Goal: Information Seeking & Learning: Learn about a topic

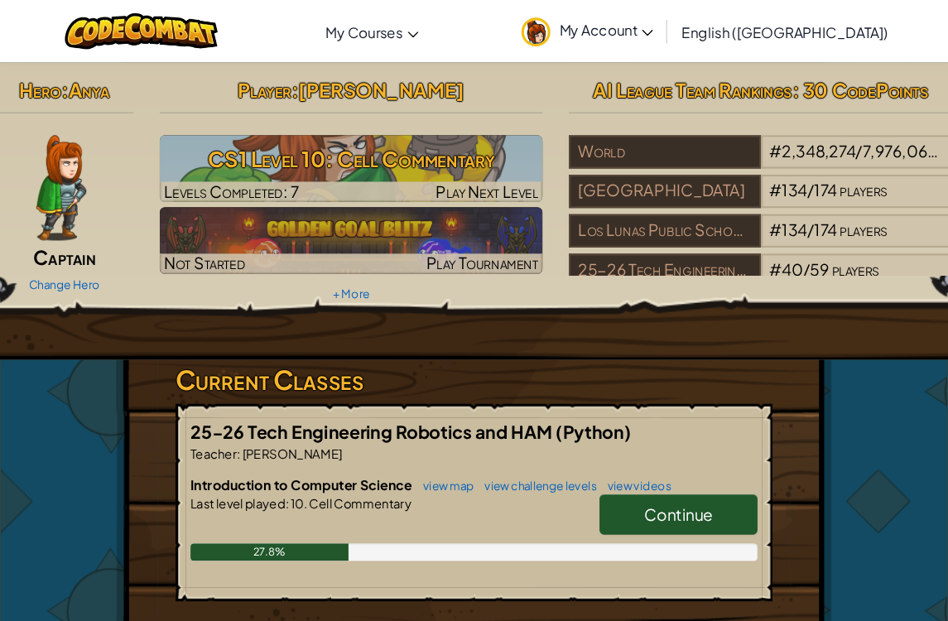
scroll to position [5, 0]
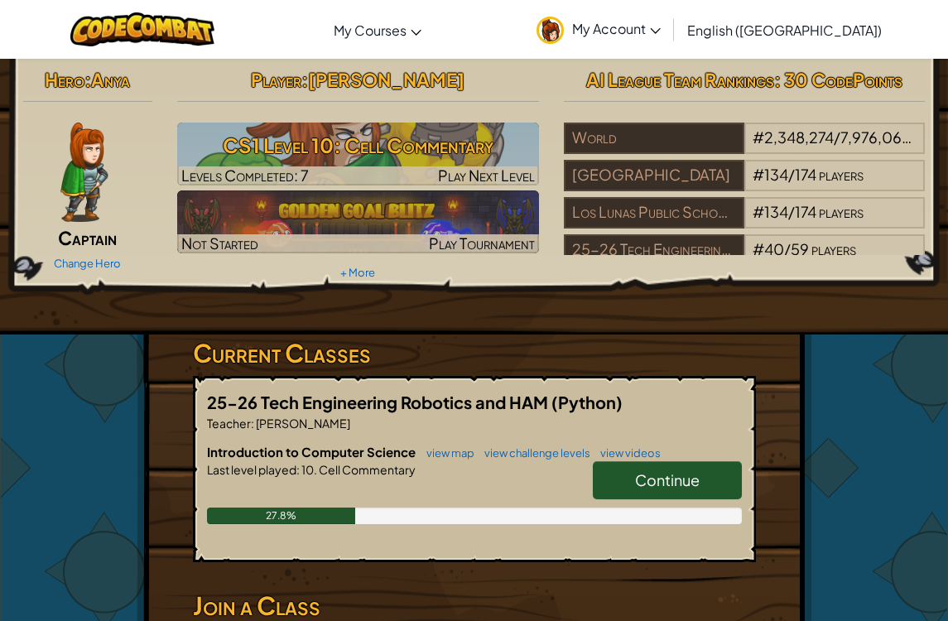
click at [677, 482] on span "Continue" at bounding box center [667, 479] width 65 height 19
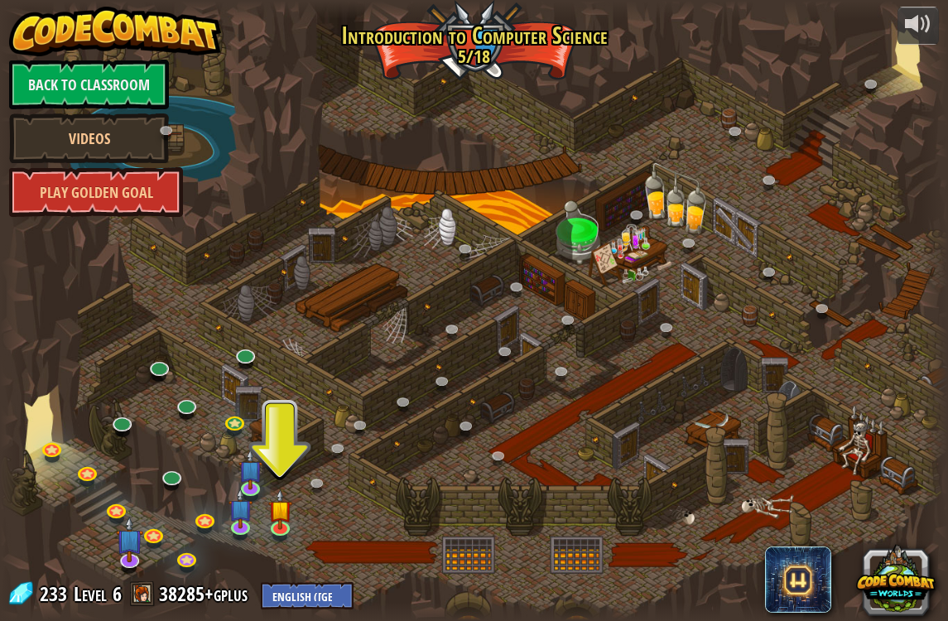
click at [286, 529] on link at bounding box center [281, 529] width 33 height 25
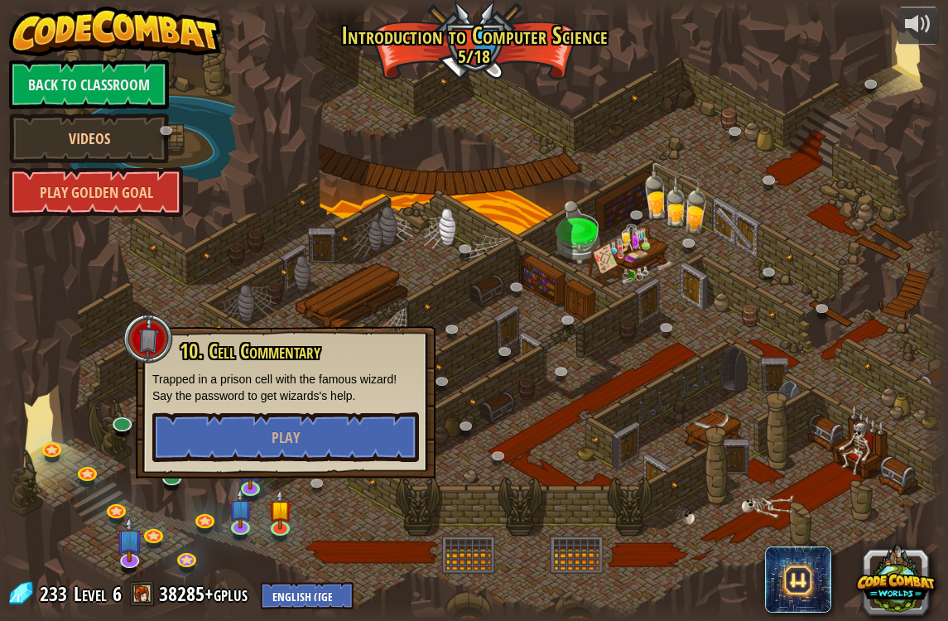
click at [725, 87] on div at bounding box center [474, 310] width 948 height 619
click at [362, 447] on div at bounding box center [474, 310] width 948 height 619
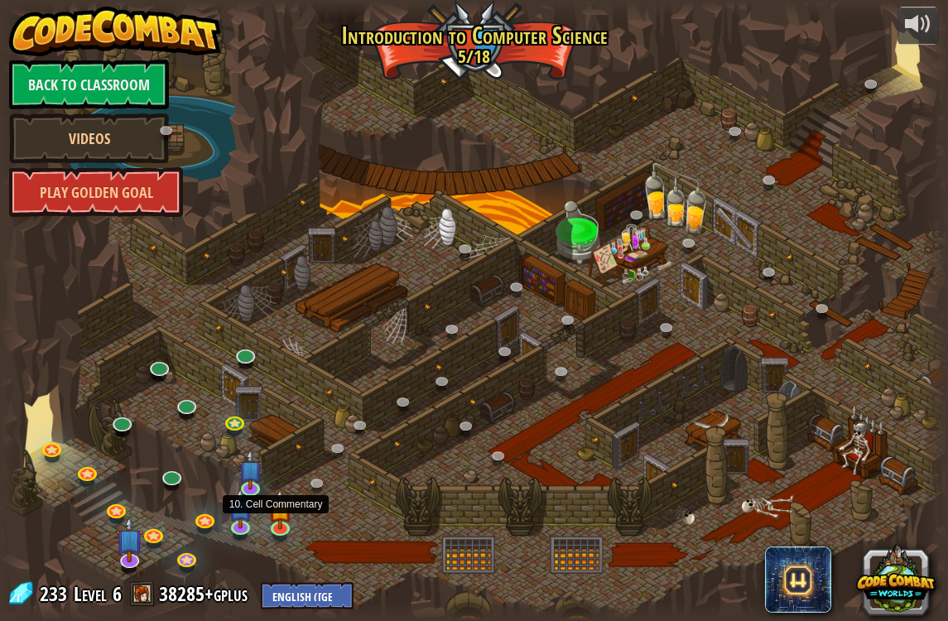
click at [281, 526] on img at bounding box center [280, 509] width 24 height 41
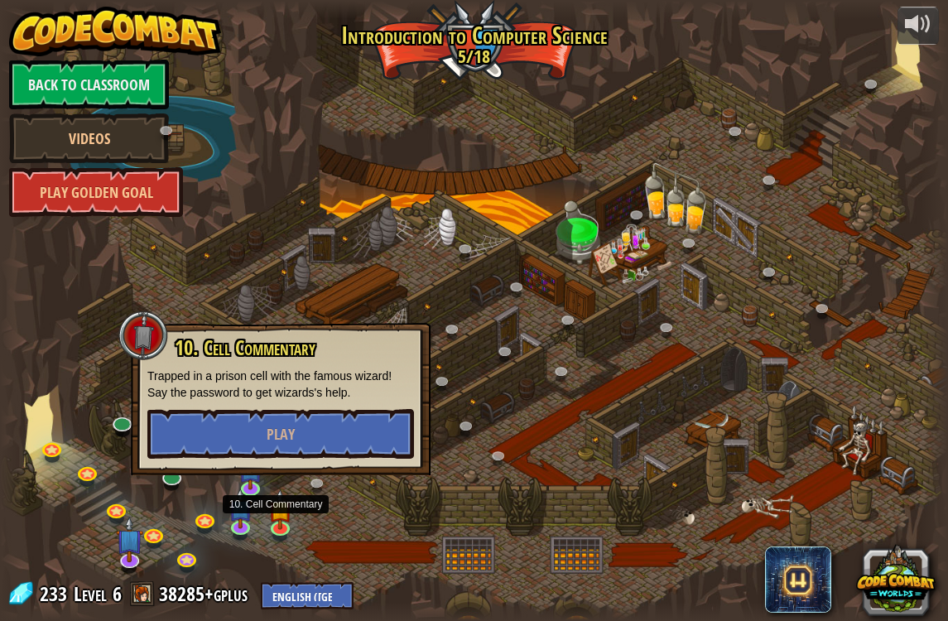
click at [327, 428] on button "Play" at bounding box center [280, 434] width 267 height 50
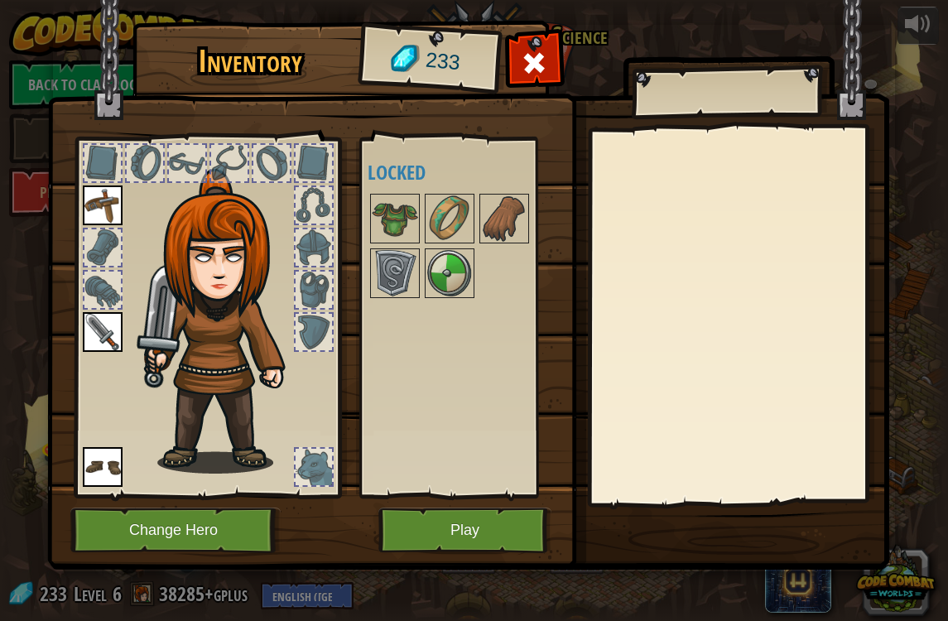
click at [484, 520] on button "Play" at bounding box center [464, 530] width 173 height 46
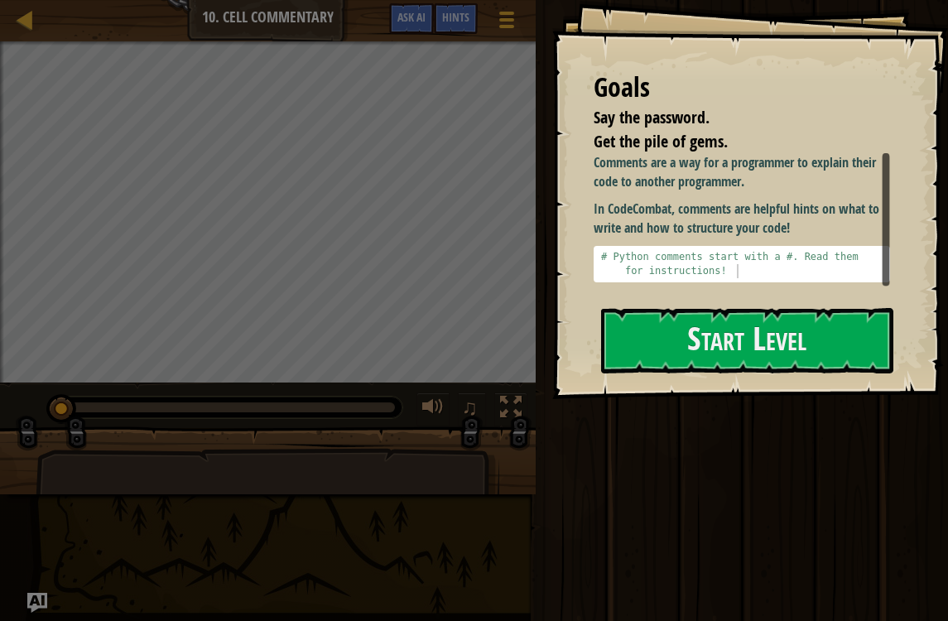
click at [778, 345] on button "Start Level" at bounding box center [747, 340] width 292 height 65
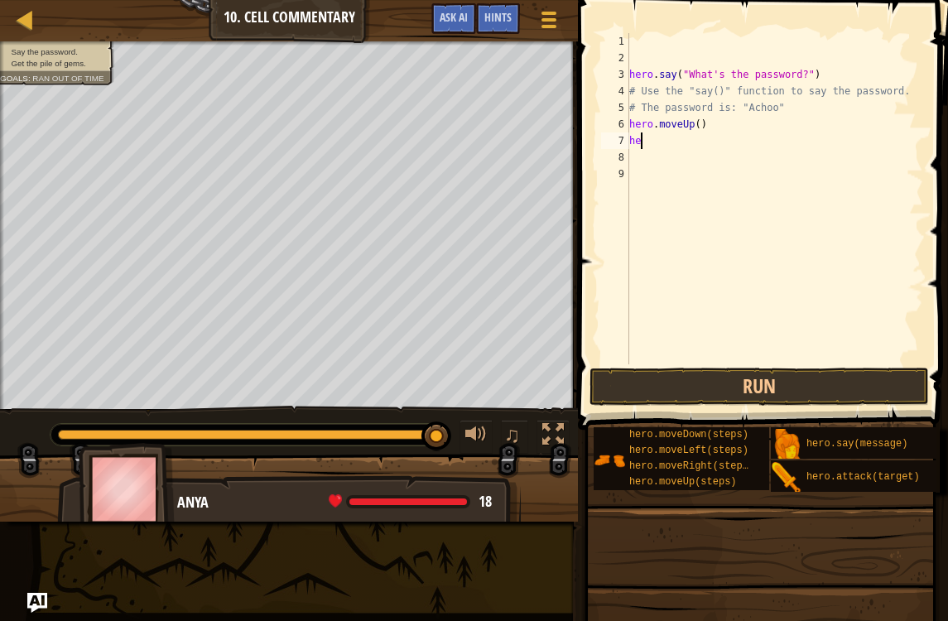
type textarea "h"
click at [713, 125] on div "hero . say ( "What's the password?" ) # Use the "say()" function to say the pas…" at bounding box center [775, 215] width 298 height 364
type textarea "h"
click at [805, 390] on button "Run" at bounding box center [758, 386] width 339 height 38
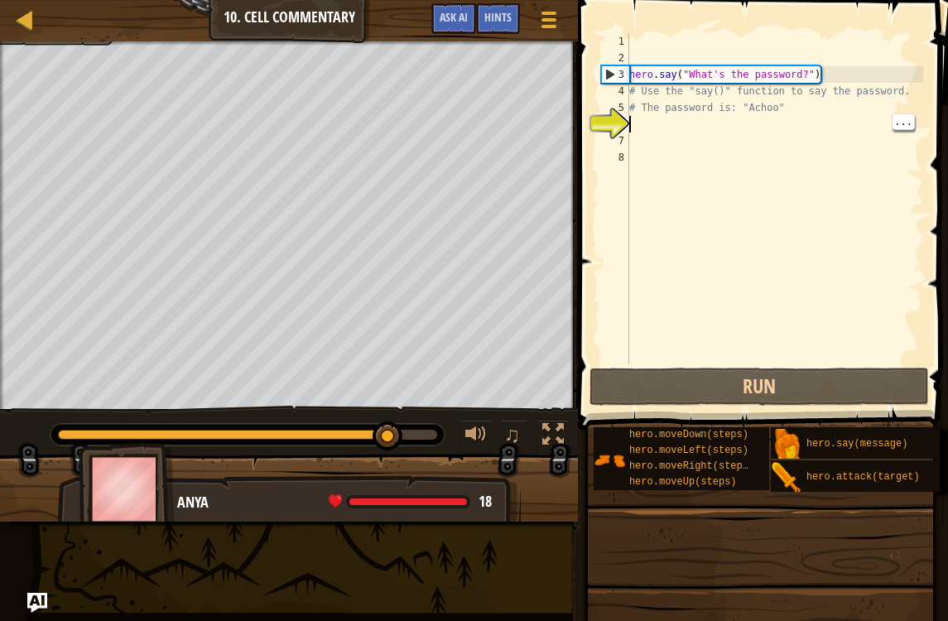
click at [754, 122] on div "hero . say ( "What's the password?" ) # Use the "say()" function to say the pas…" at bounding box center [775, 215] width 298 height 364
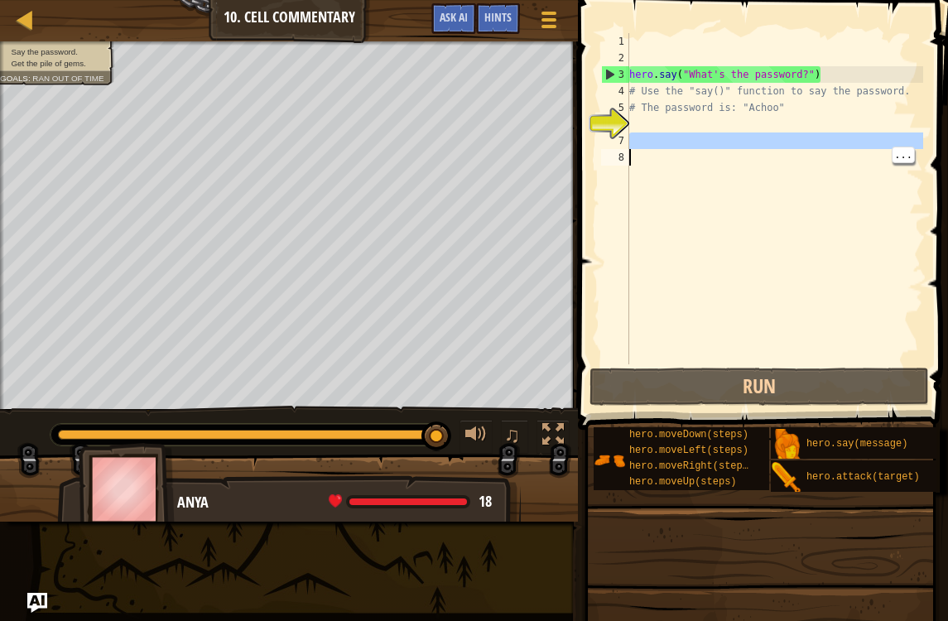
type textarea "# The password is: "Achoo""
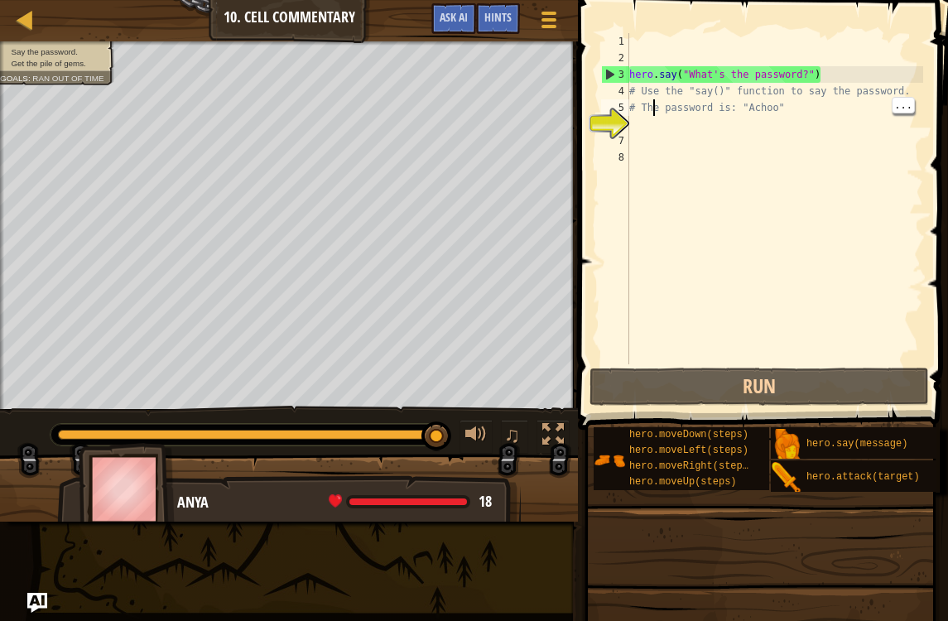
type textarea "# The password is: "Achoo""
click at [887, 152] on div "hero . say ( "What's the password?" ) # Use the "say()" function to say the pas…" at bounding box center [775, 215] width 298 height 364
click at [705, 128] on div "hero . say ( "What's the password?" ) # Use the "say()" function to say the pas…" at bounding box center [775, 215] width 298 height 364
type textarea "# The password is: "Achoo""
click at [682, 115] on div "hero . say ( "What's the password?" ) # Use the "say()" function to say the pas…" at bounding box center [775, 215] width 298 height 364
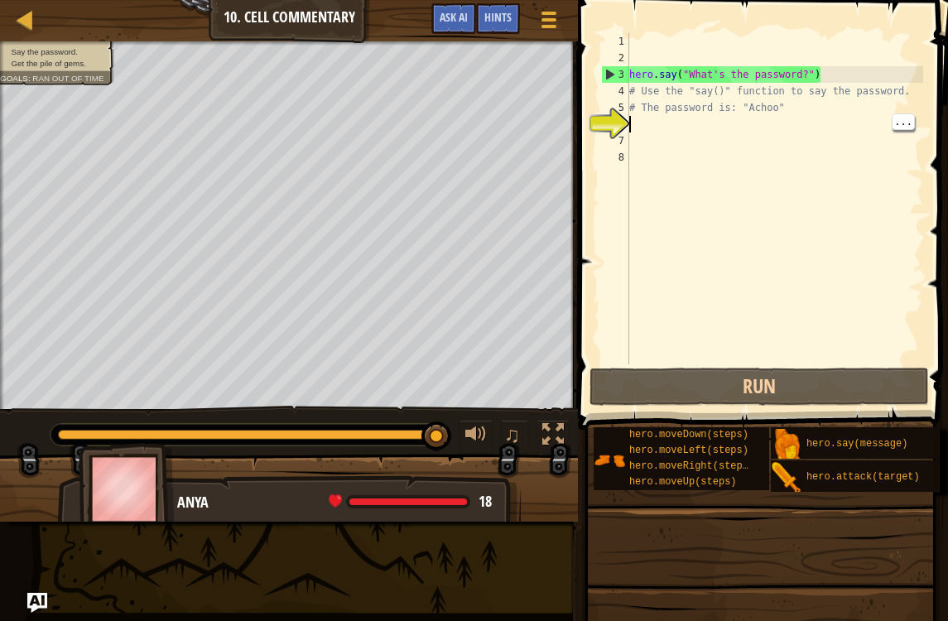
click at [697, 121] on div "hero . say ( "What's the password?" ) # Use the "say()" function to say the pas…" at bounding box center [775, 215] width 298 height 364
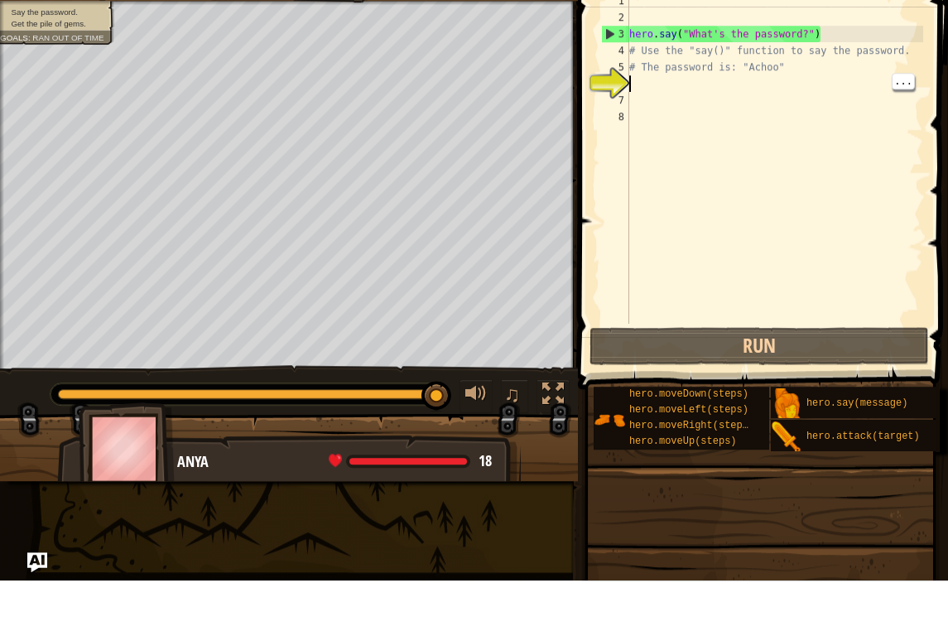
scroll to position [8, 0]
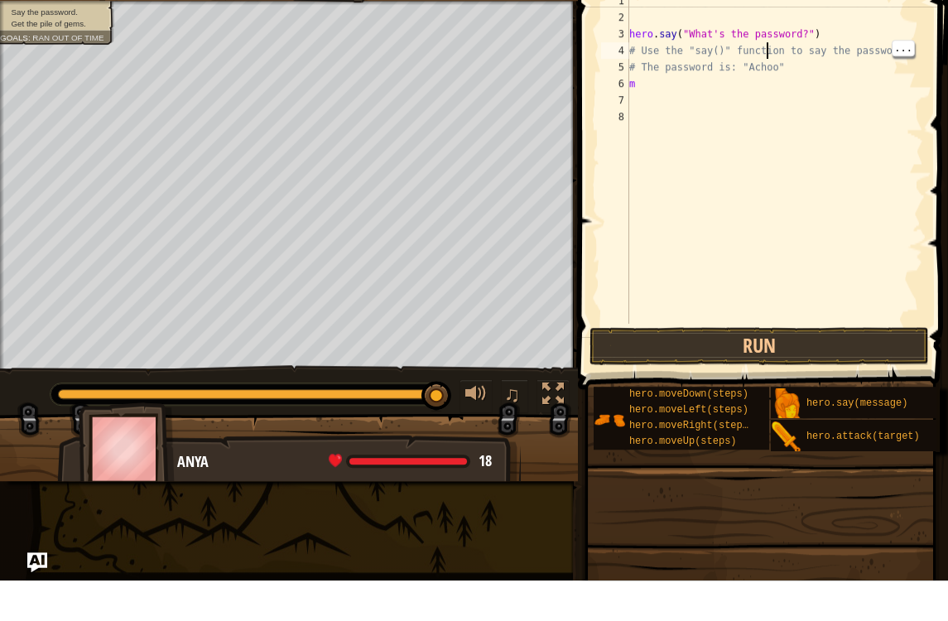
click at [670, 87] on div "hero . say ( "What's the password?" ) # Use the "say()" function to say the pas…" at bounding box center [775, 215] width 298 height 364
type textarea "mo"
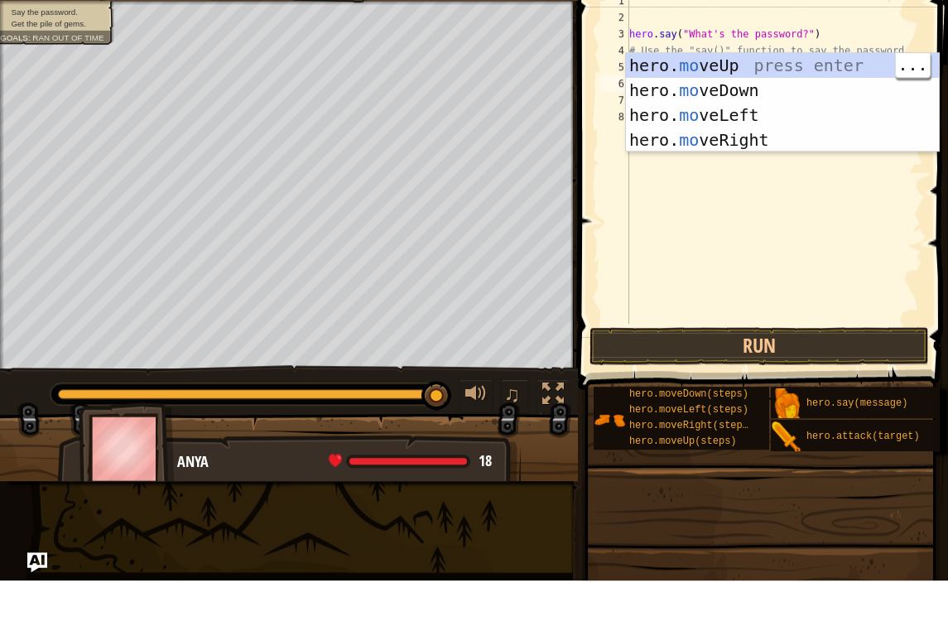
click at [698, 94] on div "hero. mo veUp press enter hero. mo veDown press enter hero. mo veLeft press ent…" at bounding box center [782, 168] width 313 height 149
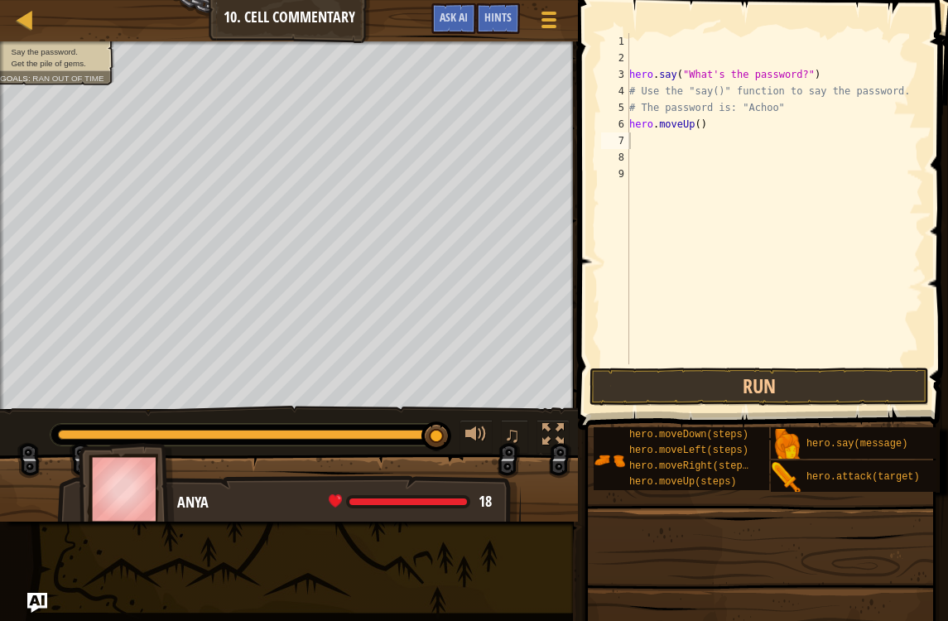
click at [872, 377] on button "Run" at bounding box center [758, 386] width 339 height 38
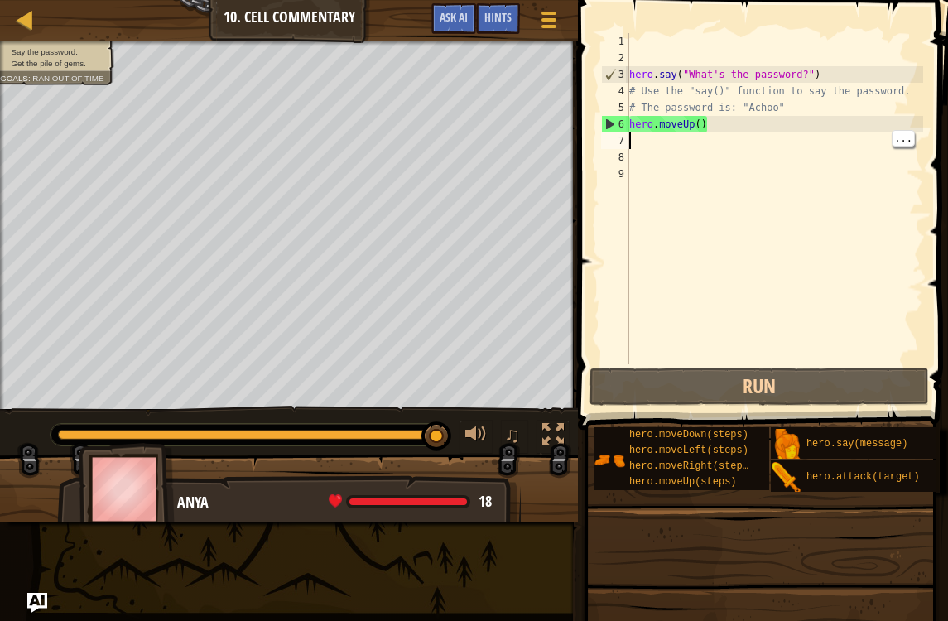
click at [671, 138] on div "hero . say ( "What's the password?" ) # Use the "say()" function to say the pas…" at bounding box center [774, 215] width 297 height 364
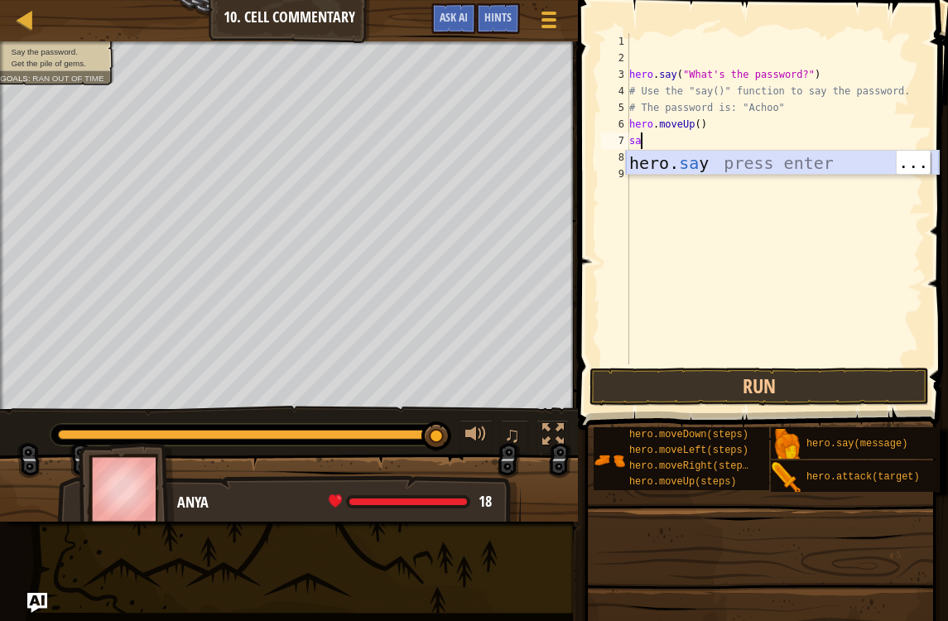
click at [680, 171] on div "hero. sa y press enter" at bounding box center [782, 188] width 313 height 74
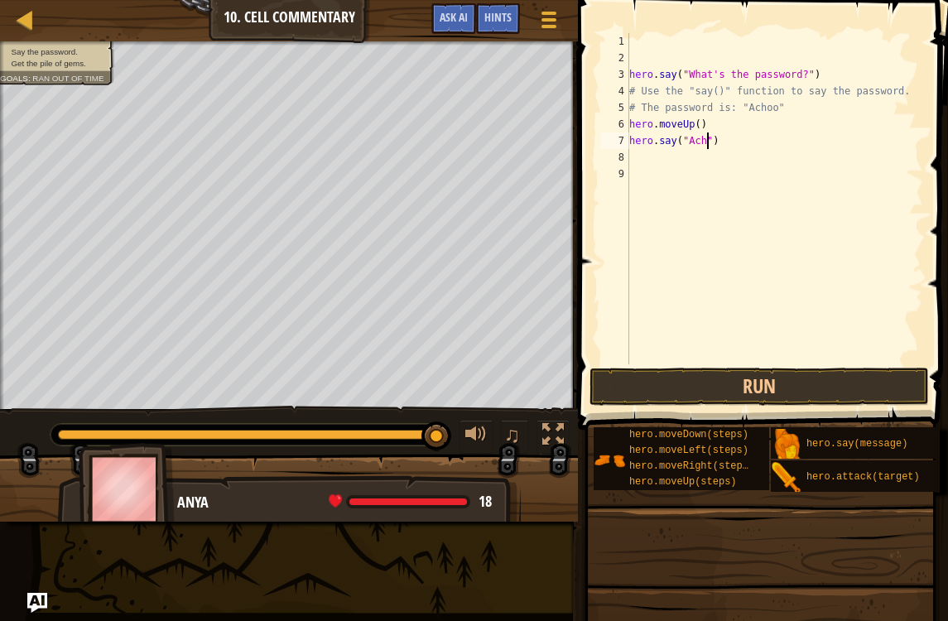
scroll to position [8, 7]
type textarea "hero.say("Achoo")"
click at [833, 391] on button "Run" at bounding box center [758, 386] width 339 height 38
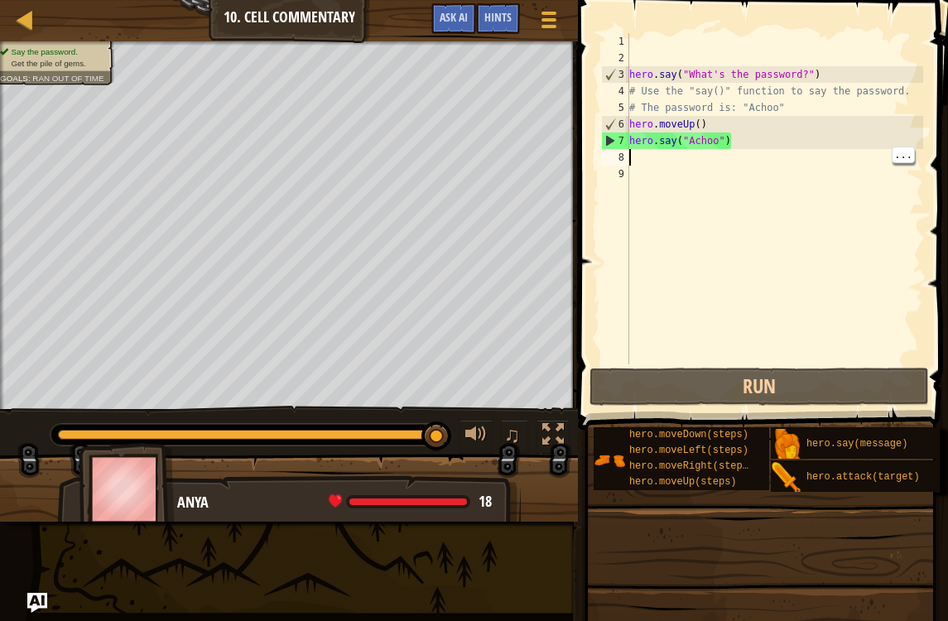
scroll to position [8, 0]
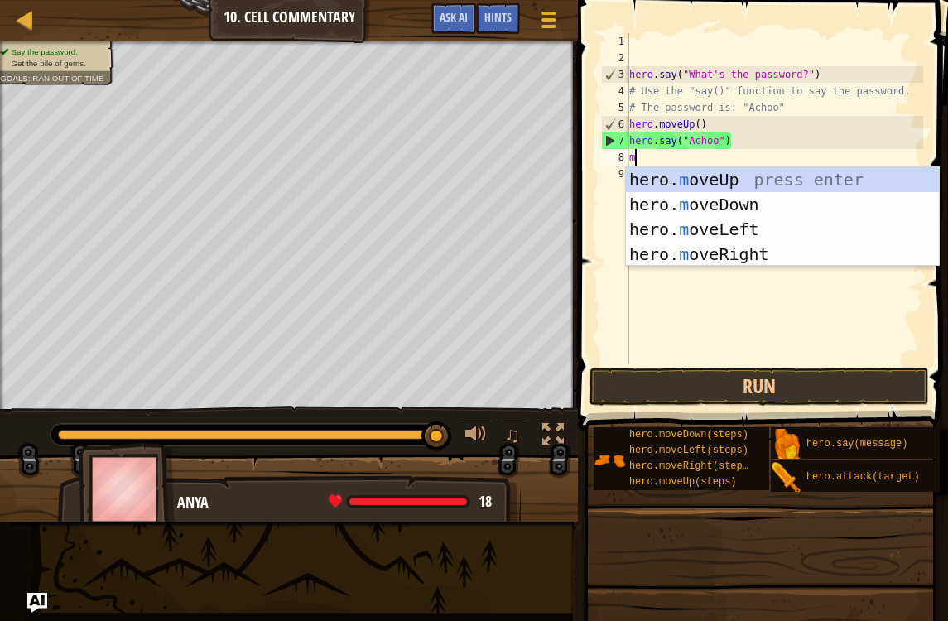
type textarea "mo"
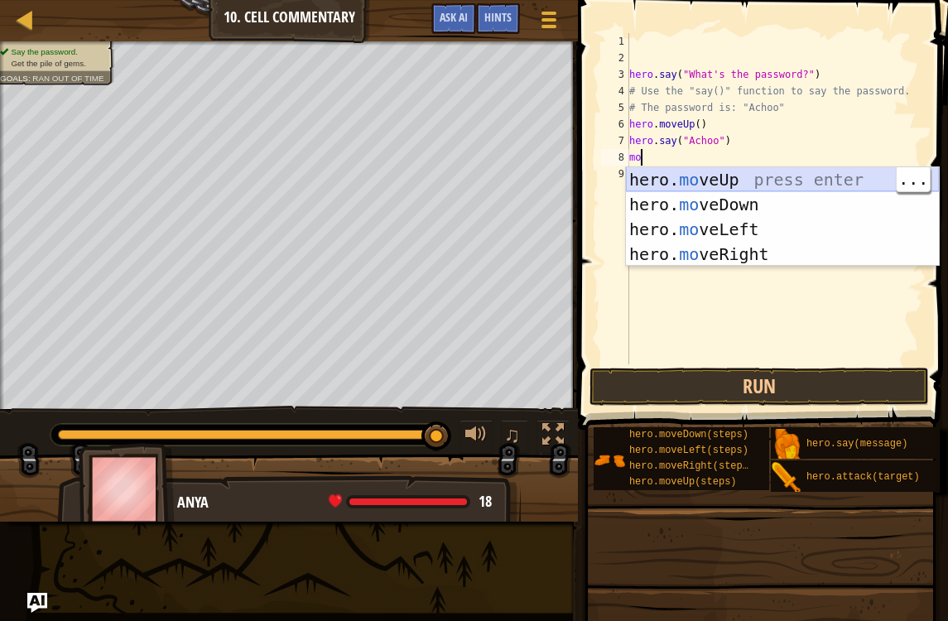
click at [728, 175] on div "hero. mo veUp press enter hero. mo veDown press enter hero. mo veLeft press ent…" at bounding box center [782, 241] width 313 height 149
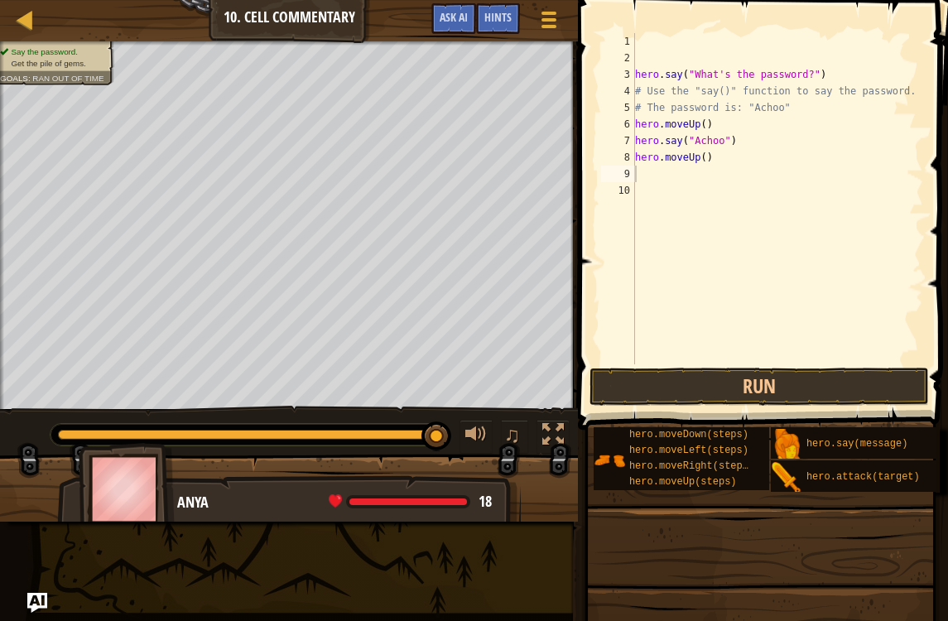
click at [834, 386] on button "Run" at bounding box center [758, 386] width 339 height 38
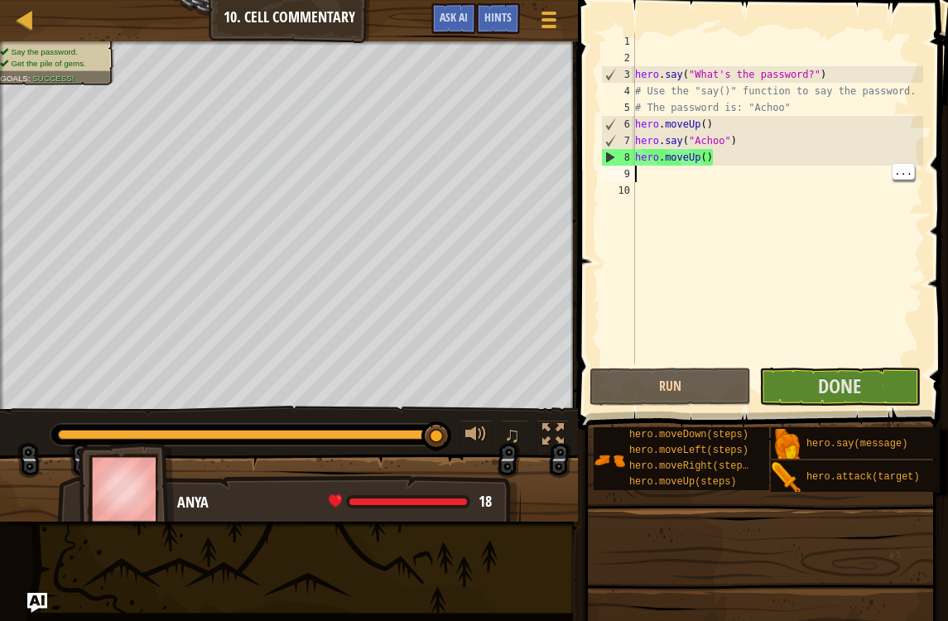
click at [847, 383] on span "Done" at bounding box center [839, 385] width 43 height 26
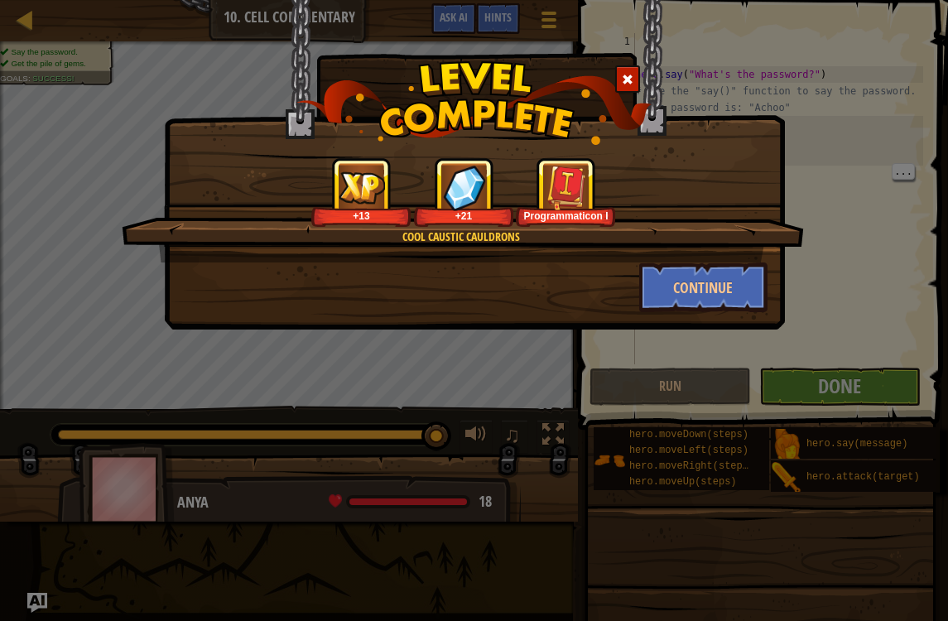
click at [715, 295] on button "Continue" at bounding box center [703, 287] width 128 height 50
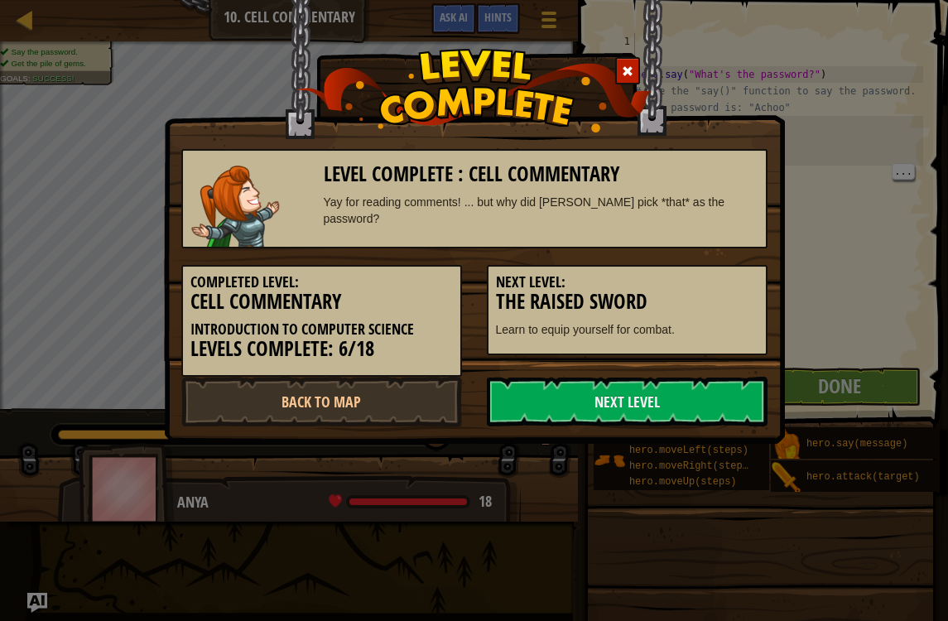
click at [683, 412] on link "Next Level" at bounding box center [627, 402] width 281 height 50
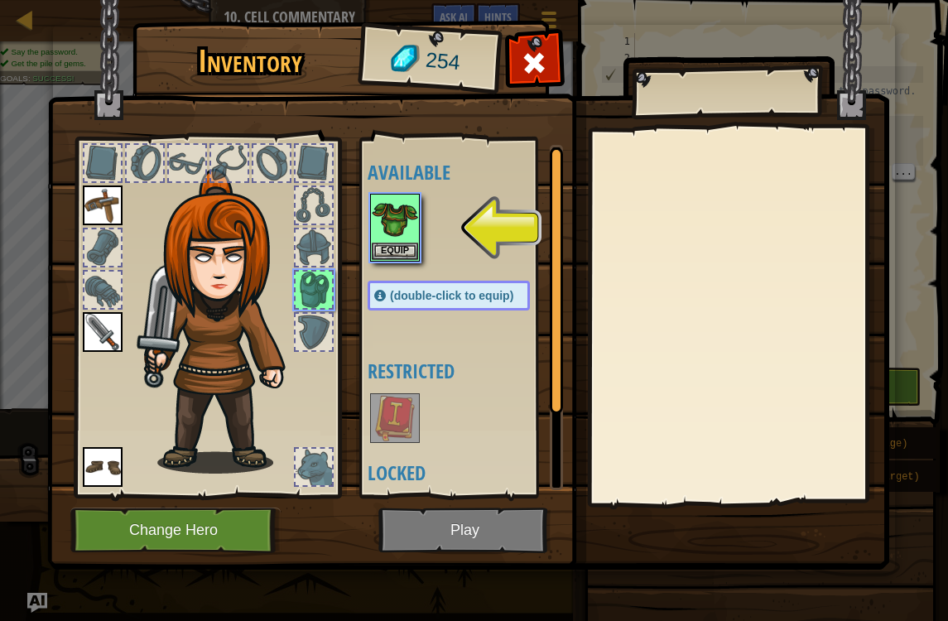
click at [513, 526] on img at bounding box center [468, 269] width 842 height 601
click at [515, 544] on img at bounding box center [468, 269] width 842 height 601
click at [386, 226] on img at bounding box center [395, 218] width 46 height 46
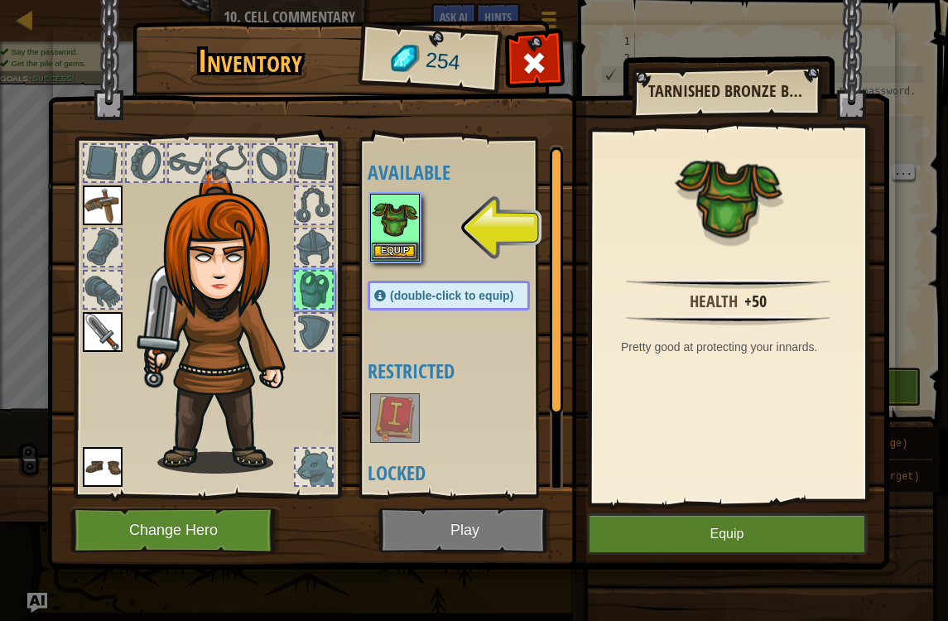
click at [461, 536] on img at bounding box center [468, 269] width 842 height 601
click at [471, 540] on img at bounding box center [468, 269] width 842 height 601
click at [465, 524] on img at bounding box center [468, 269] width 842 height 601
click at [695, 544] on button "Equip" at bounding box center [727, 533] width 280 height 41
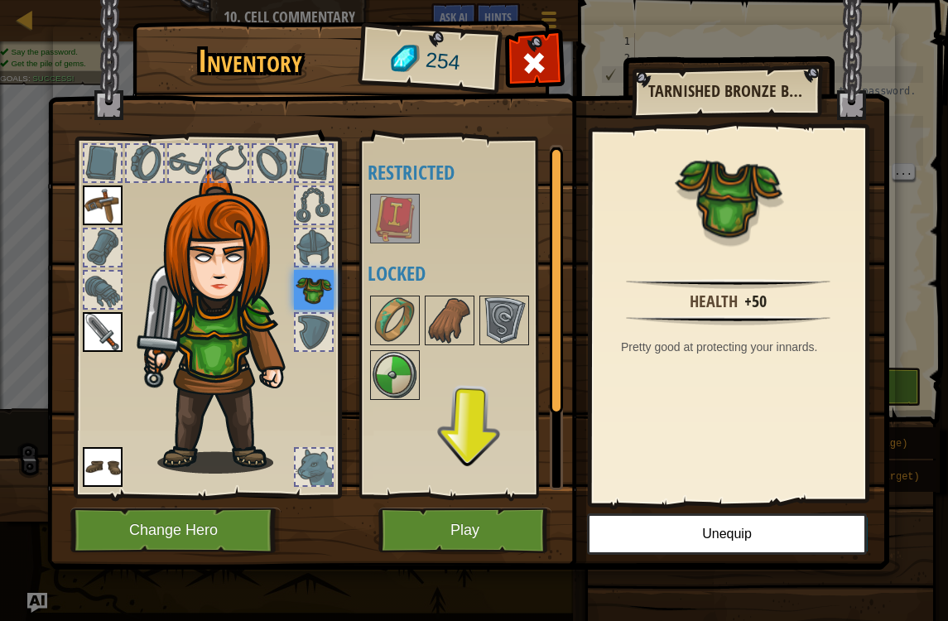
click at [504, 541] on button "Play" at bounding box center [464, 530] width 173 height 46
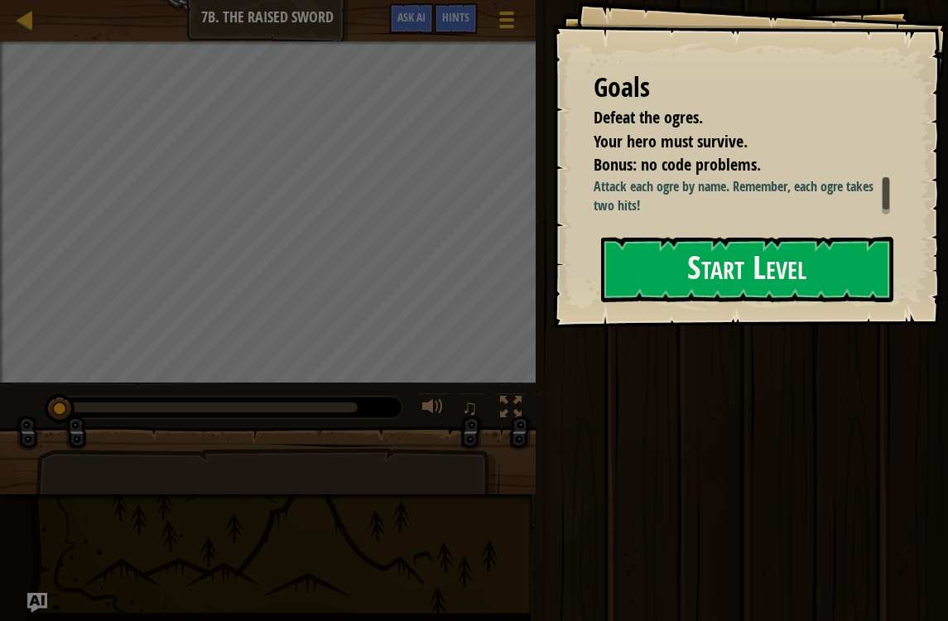
click at [791, 302] on button "Start Level" at bounding box center [747, 269] width 292 height 65
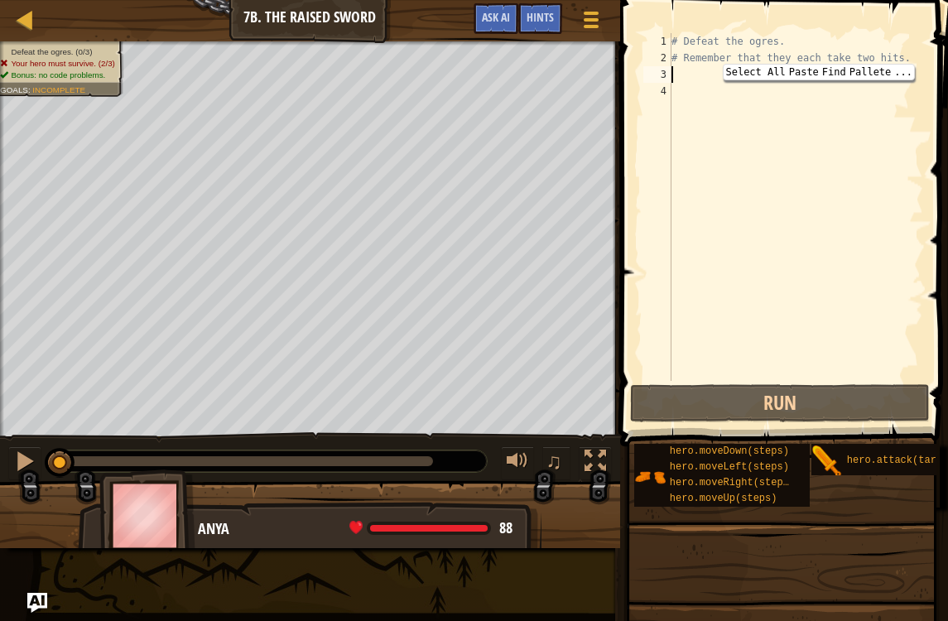
scroll to position [8, 0]
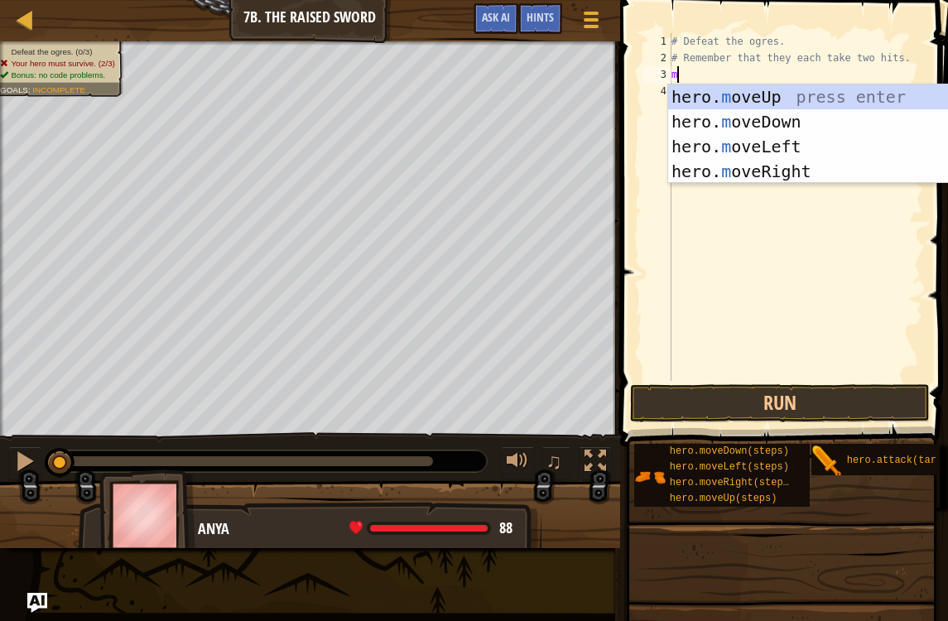
type textarea "mo"
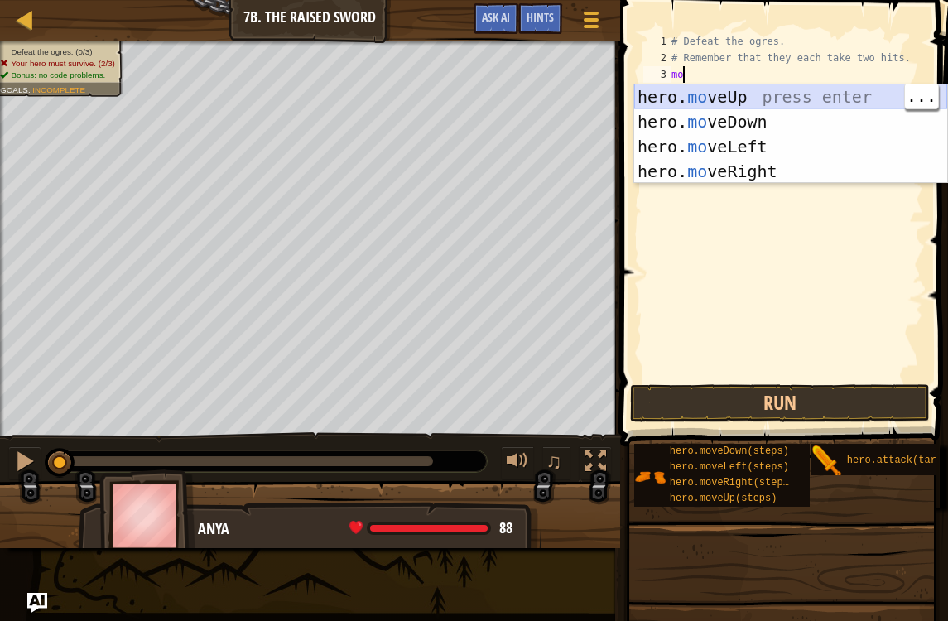
click at [747, 95] on div "hero. mo veUp press enter hero. mo veDown press enter hero. mo veLeft press ent…" at bounding box center [790, 158] width 313 height 149
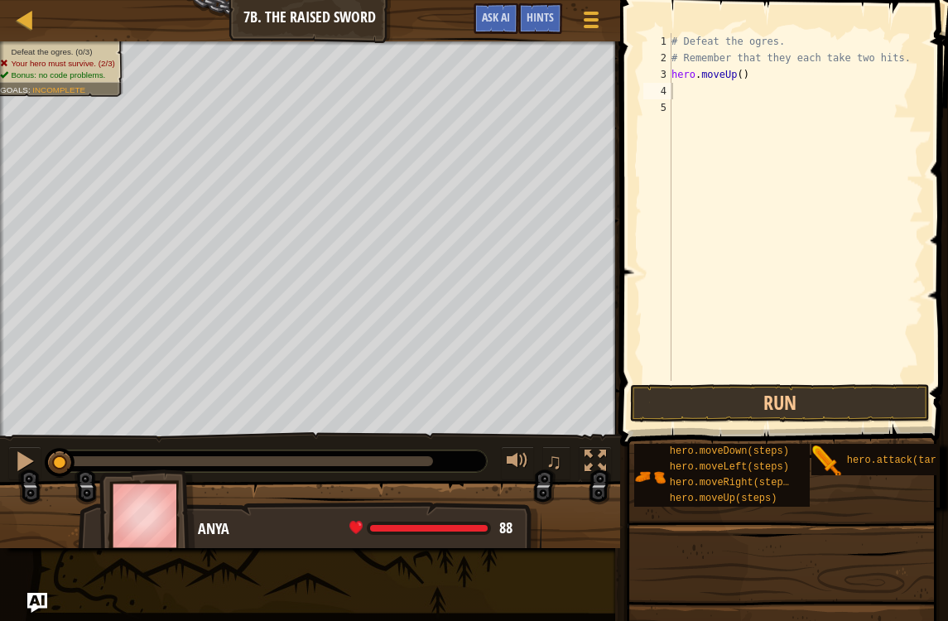
click at [832, 409] on button "Run" at bounding box center [779, 403] width 299 height 38
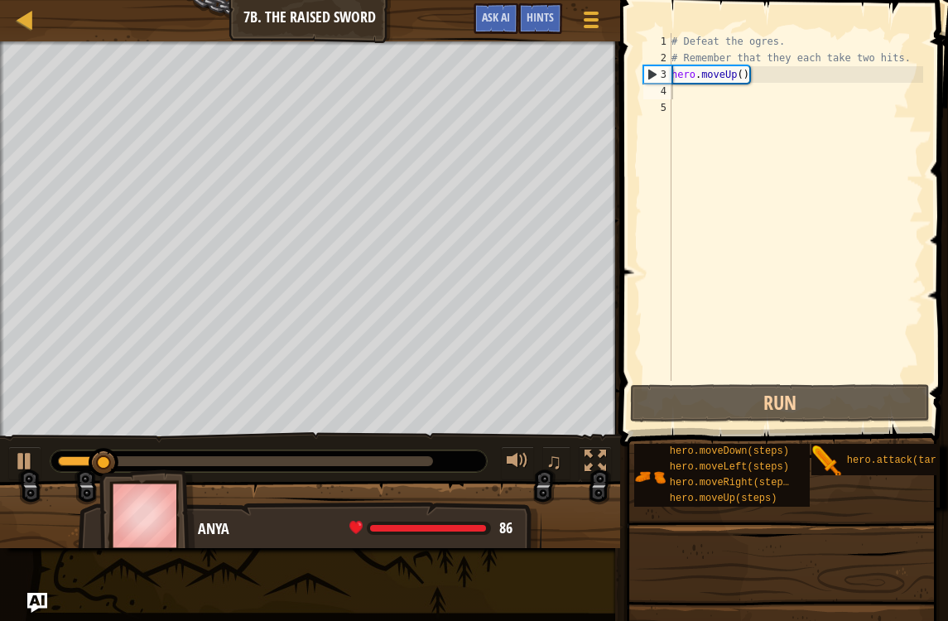
type textarea "hero.moveUp()"
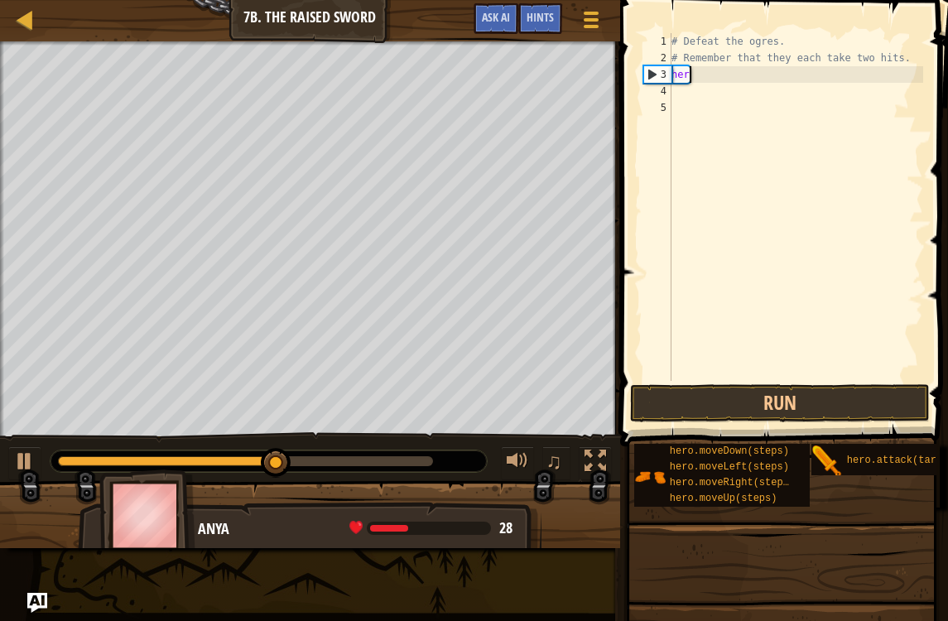
type textarea "h"
type textarea "# Remember that they each take two hi"
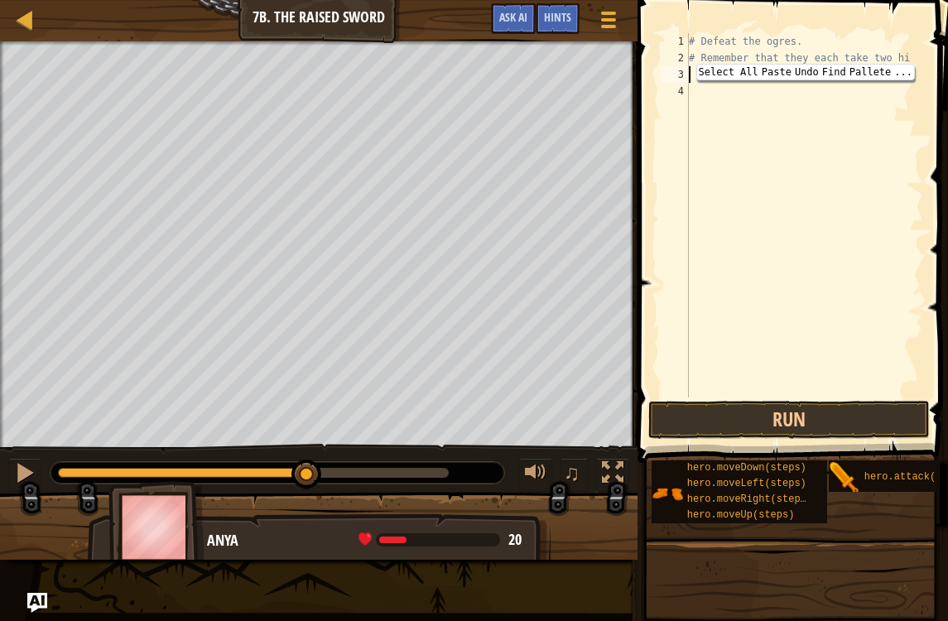
type textarea "m"
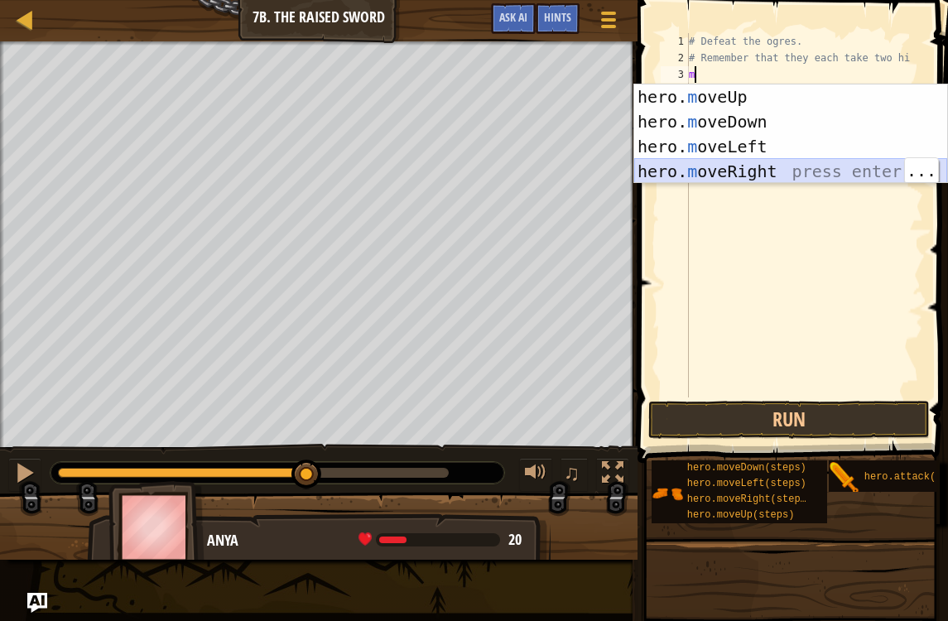
click at [781, 174] on div "hero. m oveUp press enter hero. m oveDown press enter hero. m oveLeft press ent…" at bounding box center [790, 158] width 313 height 149
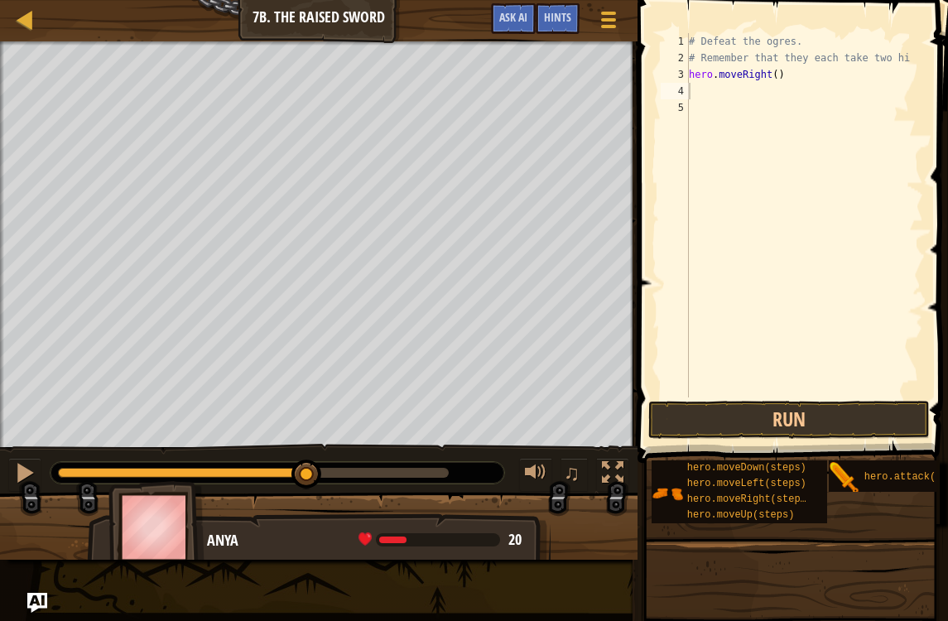
click at [856, 414] on button "Run" at bounding box center [788, 420] width 281 height 38
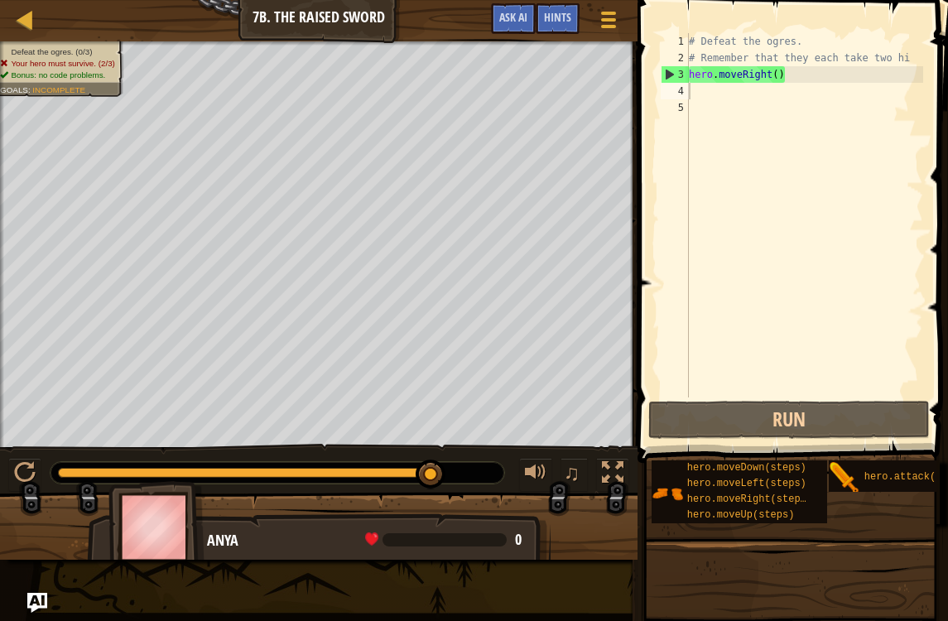
click at [35, 458] on button at bounding box center [24, 475] width 33 height 34
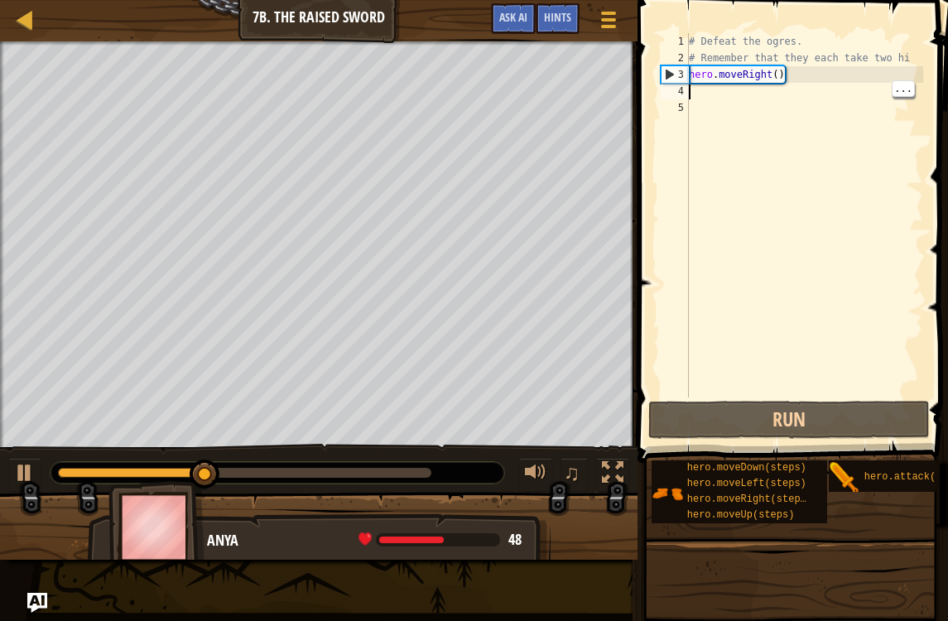
click at [803, 89] on div "# Defeat the ogres. # Remember that they each take two hi hero . moveRight ( )" at bounding box center [804, 231] width 238 height 397
click at [575, 23] on div "Hints" at bounding box center [557, 18] width 44 height 31
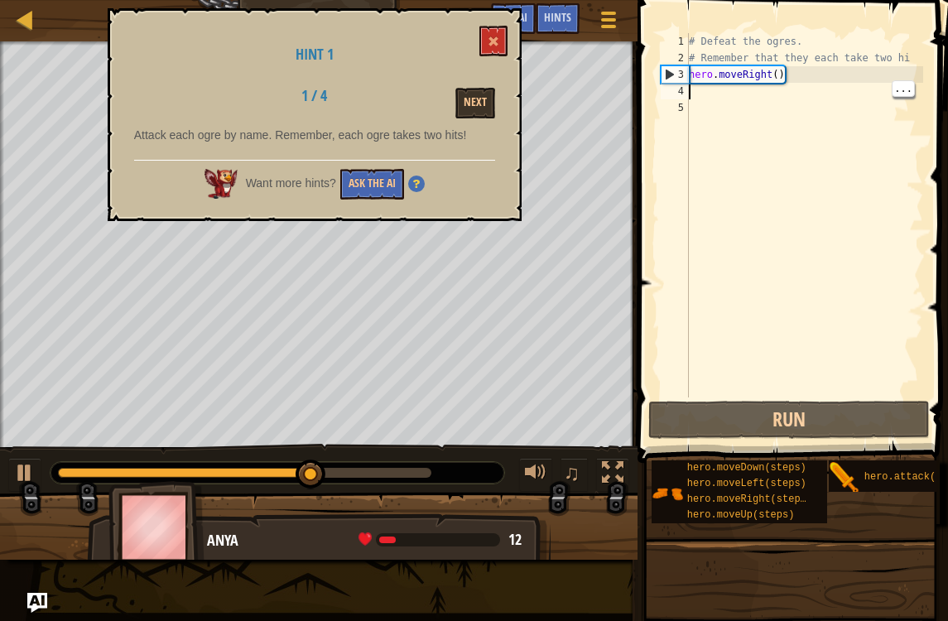
click at [471, 101] on button "Next" at bounding box center [475, 103] width 40 height 31
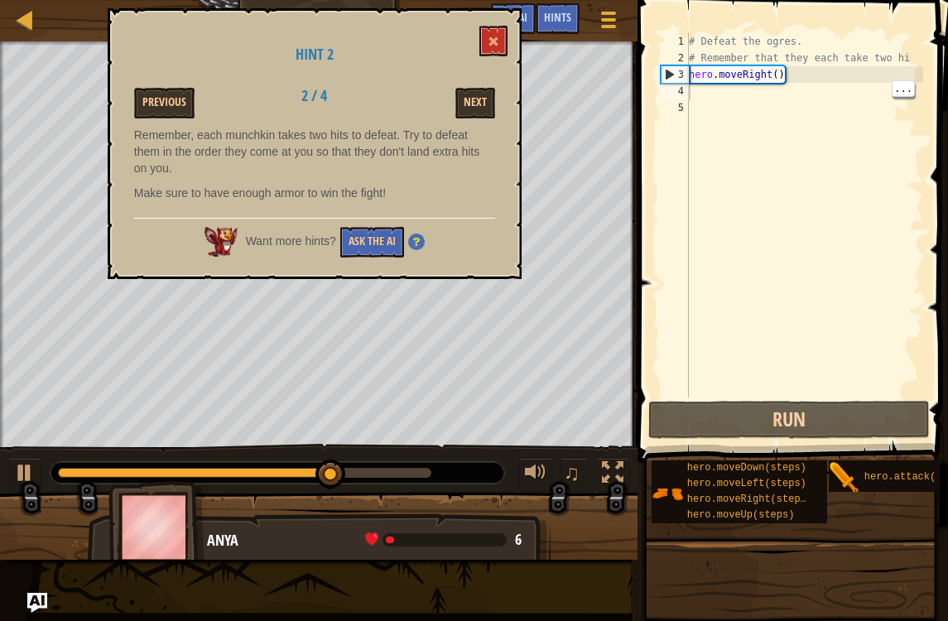
click at [502, 45] on button at bounding box center [493, 41] width 28 height 31
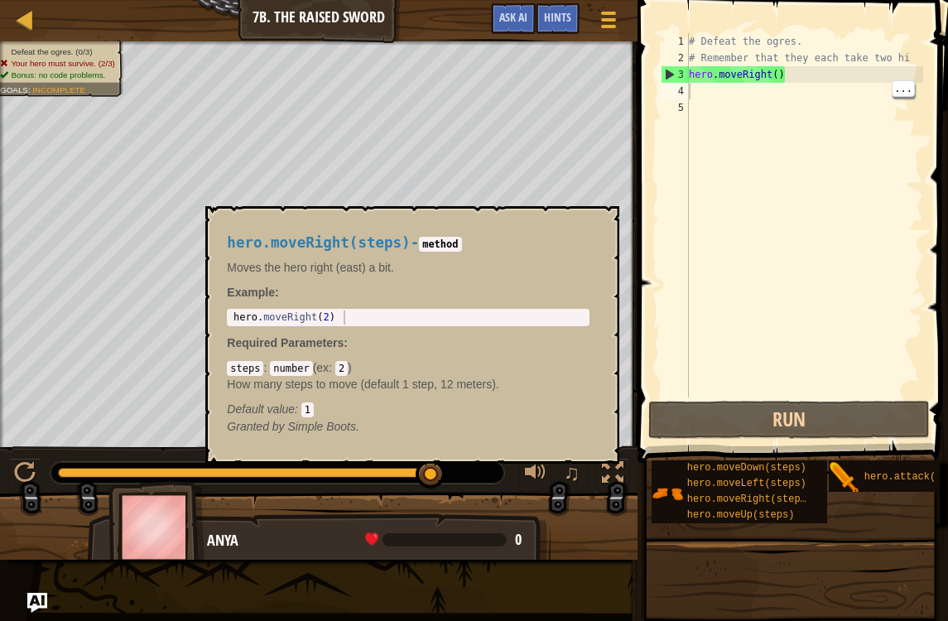
click at [753, 501] on span "hero.moveRight(steps)" at bounding box center [749, 499] width 125 height 12
click at [598, 228] on button "×" at bounding box center [600, 225] width 13 height 23
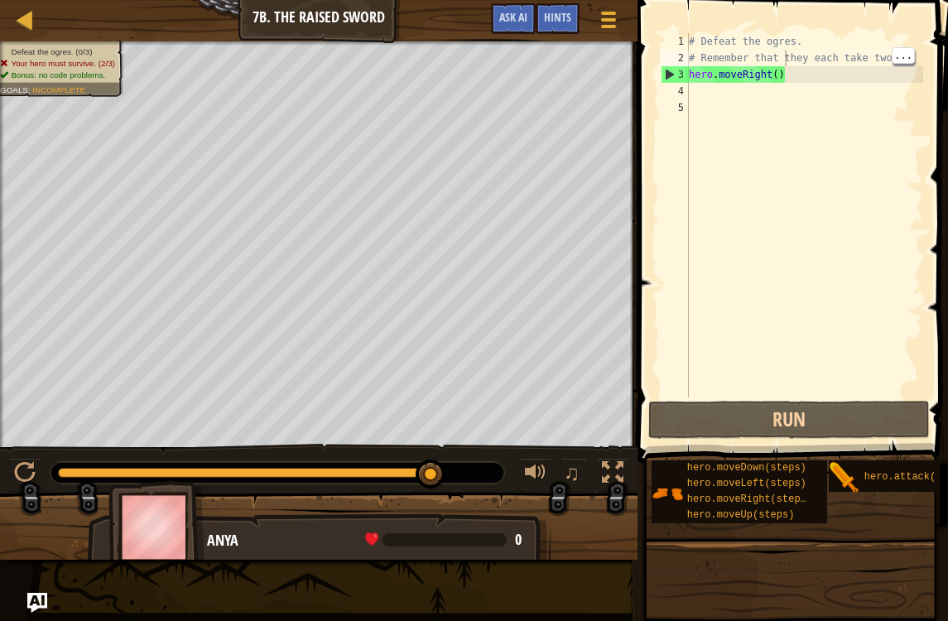
click at [785, 60] on div "# Defeat the ogres. # Remember that they each take two hi hero . moveRight ( )" at bounding box center [804, 231] width 238 height 397
type textarea "# Remember that they each take two hi"
click at [840, 176] on div "# Defeat the ogres. # Remember that they each take two hi hero . moveRight ( )" at bounding box center [804, 231] width 238 height 397
click at [800, 97] on div "# Defeat the ogres. # Remember that they each take two hi hero . moveRight ( )" at bounding box center [804, 231] width 238 height 397
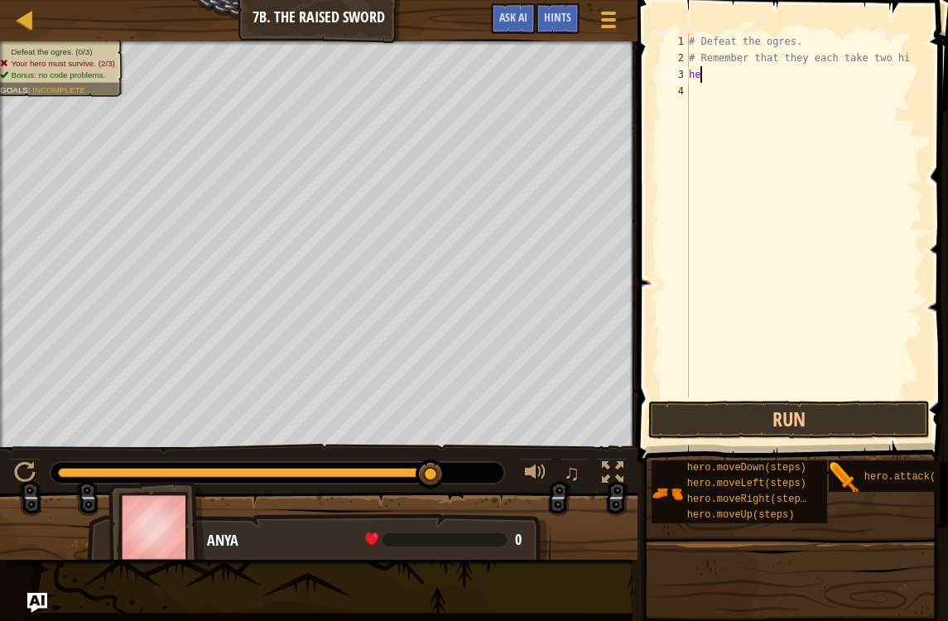
type textarea "h"
click at [862, 418] on button "Run" at bounding box center [788, 420] width 281 height 38
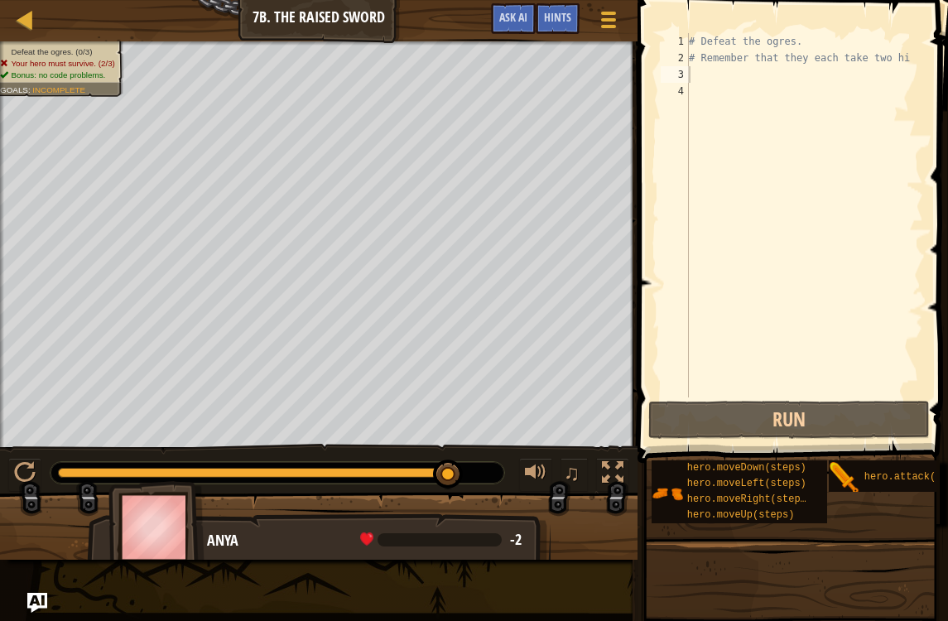
click at [299, 17] on div "Map Introduction to Computer Science 7b. The Raised Sword Game Menu Done Hints …" at bounding box center [318, 20] width 637 height 41
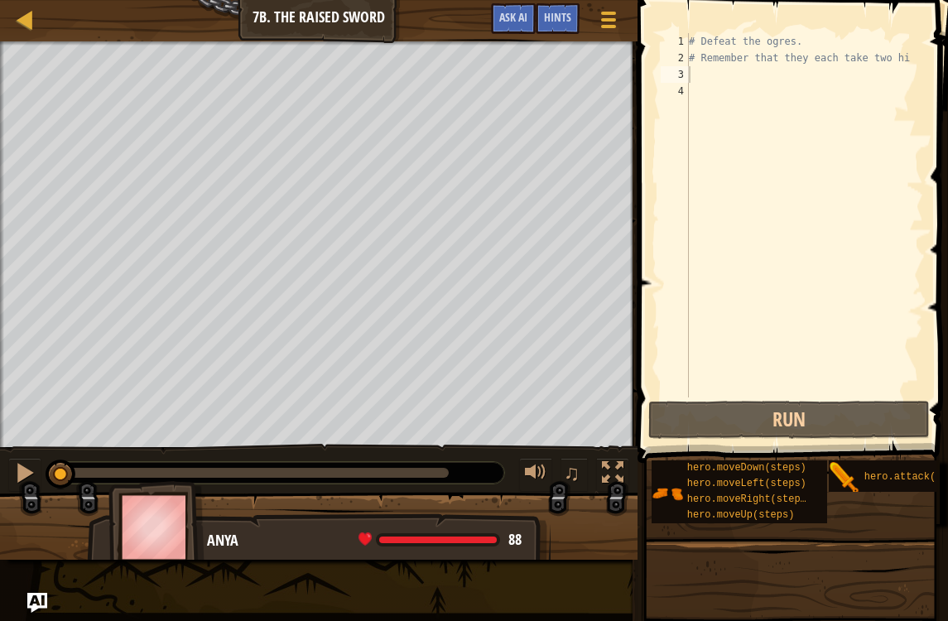
click at [21, 478] on div at bounding box center [25, 473] width 22 height 22
click at [31, 487] on button at bounding box center [24, 475] width 33 height 34
click at [688, 71] on div "3" at bounding box center [674, 74] width 28 height 17
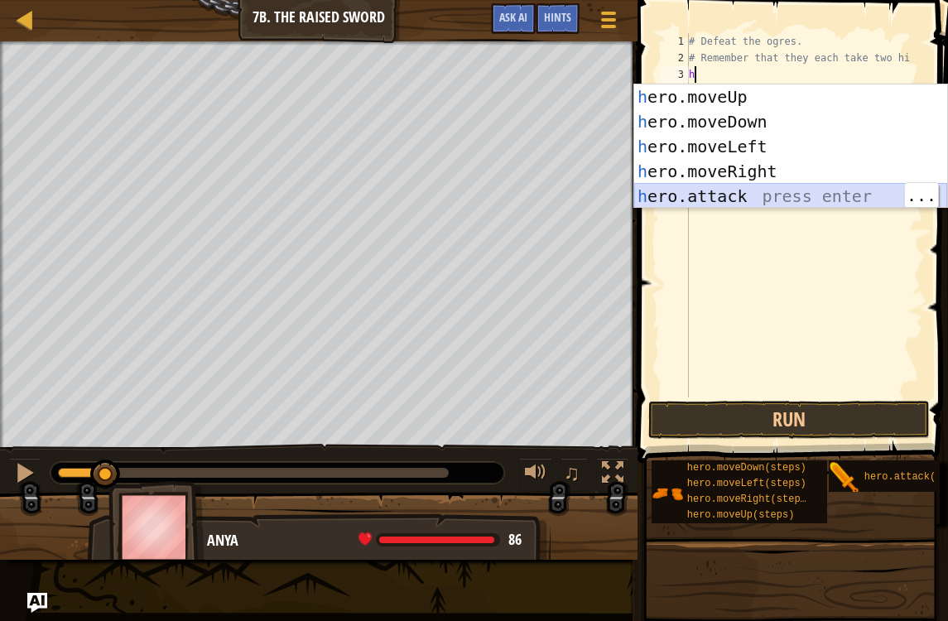
click at [716, 191] on div "h ero.moveUp press enter h ero.moveDown press enter h ero.moveLeft press enter …" at bounding box center [790, 171] width 313 height 174
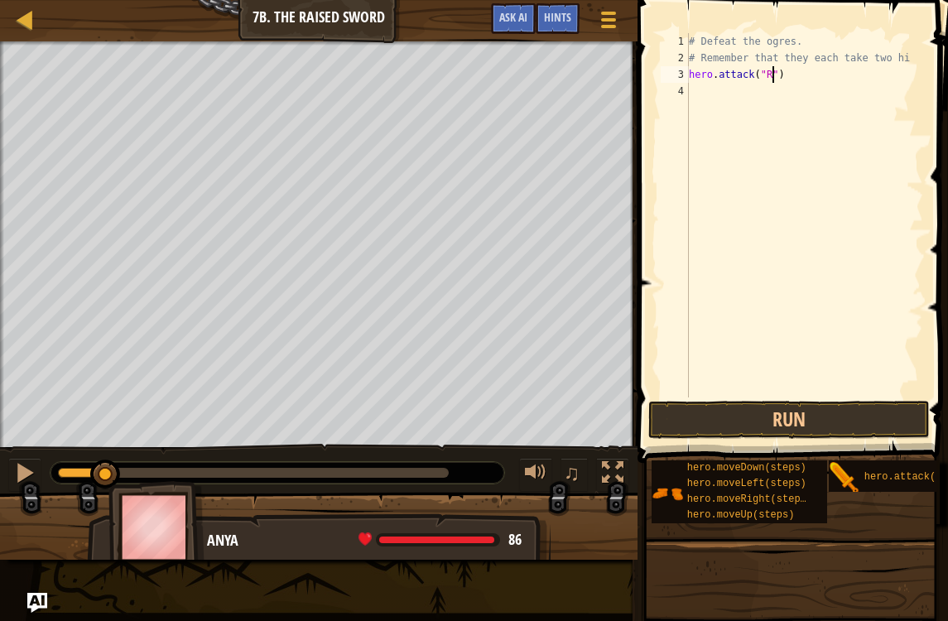
type textarea "hero.attack("Rig")"
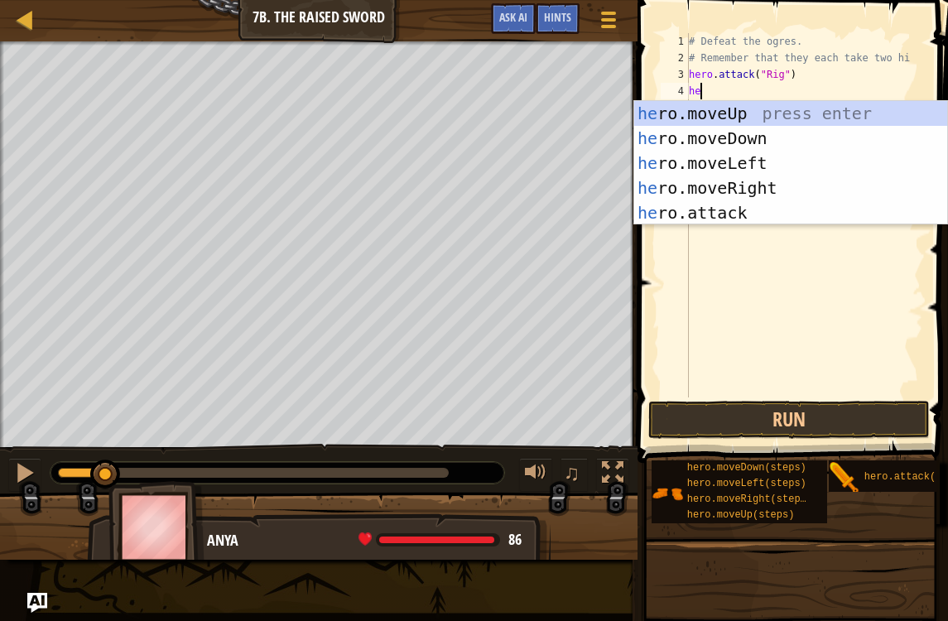
type textarea "her"
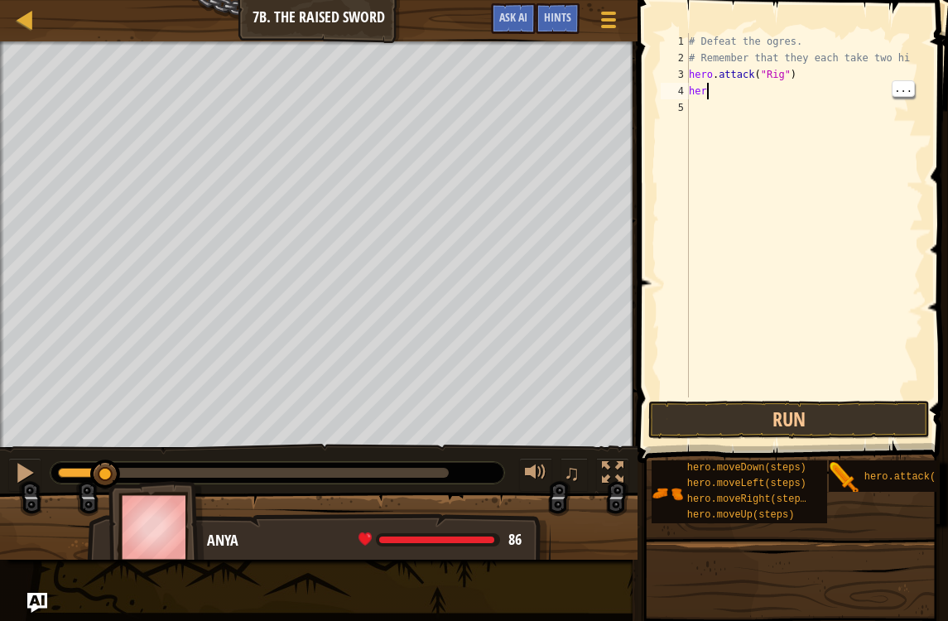
click at [722, 89] on div "# Defeat the ogres. # Remember that they each take two hi hero . attack ( "Rig"…" at bounding box center [804, 231] width 238 height 397
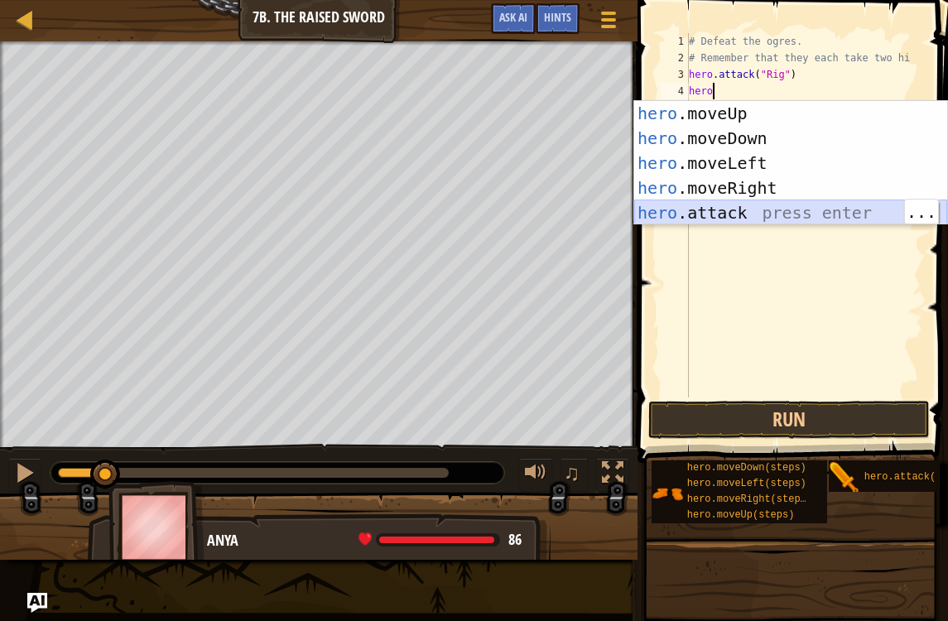
click at [756, 214] on div "hero .moveUp press enter hero .moveDown press enter hero .moveLeft press enter …" at bounding box center [790, 188] width 313 height 174
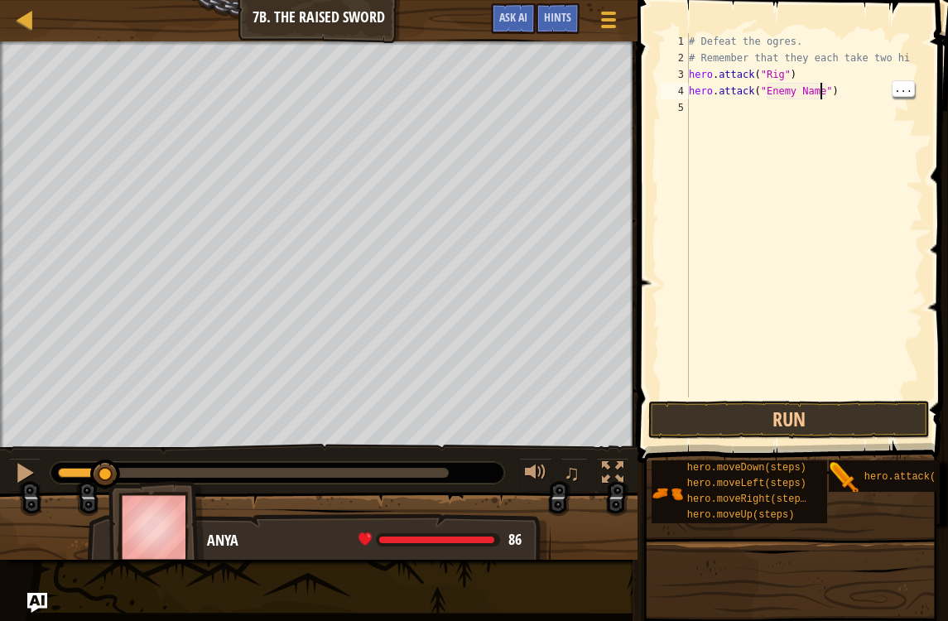
click at [818, 90] on div "# Defeat the ogres. # Remember that they each take two hi hero . attack ( "Rig"…" at bounding box center [804, 231] width 238 height 397
click at [823, 91] on div "# Defeat the ogres. # Remember that they each take two hi hero . attack ( "Rig"…" at bounding box center [804, 231] width 238 height 397
click at [822, 92] on div "# Defeat the ogres. # Remember that they each take two hi hero . attack ( "Rig"…" at bounding box center [804, 231] width 238 height 397
click at [832, 90] on div "# Defeat the ogres. # Remember that they each take two hi hero . attack ( "Rig"…" at bounding box center [804, 231] width 238 height 397
click at [819, 92] on div "# Defeat the ogres. # Remember that they each take two hi hero . attack ( "Rig"…" at bounding box center [804, 231] width 238 height 397
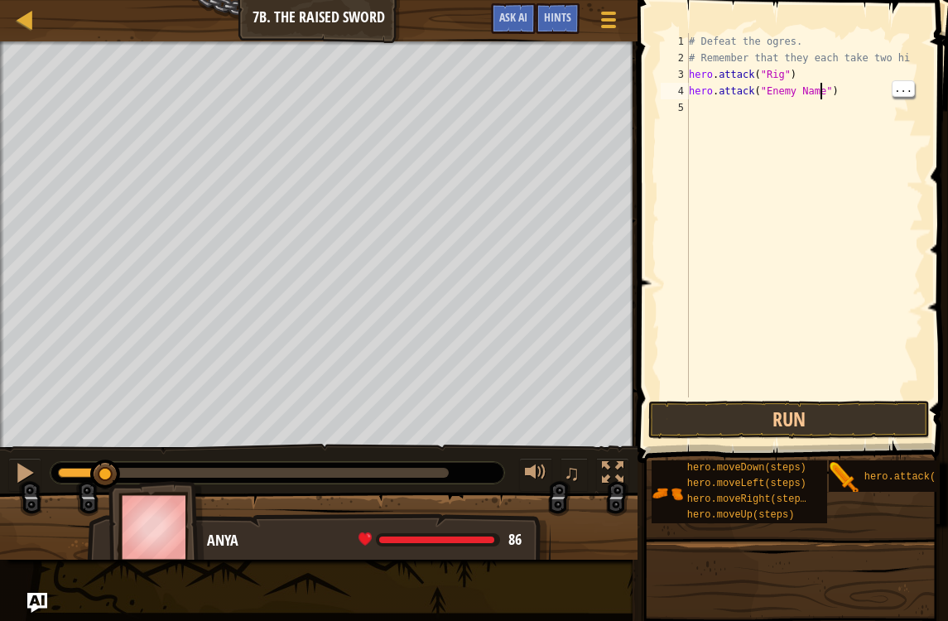
click at [821, 89] on div "# Defeat the ogres. # Remember that they each take two hi hero . attack ( "Rig"…" at bounding box center [804, 231] width 238 height 397
click at [824, 89] on div "# Defeat the ogres. # Remember that they each take two hi hero . attack ( "Rig"…" at bounding box center [804, 231] width 238 height 397
type textarea "hero.attack("Gurt")"
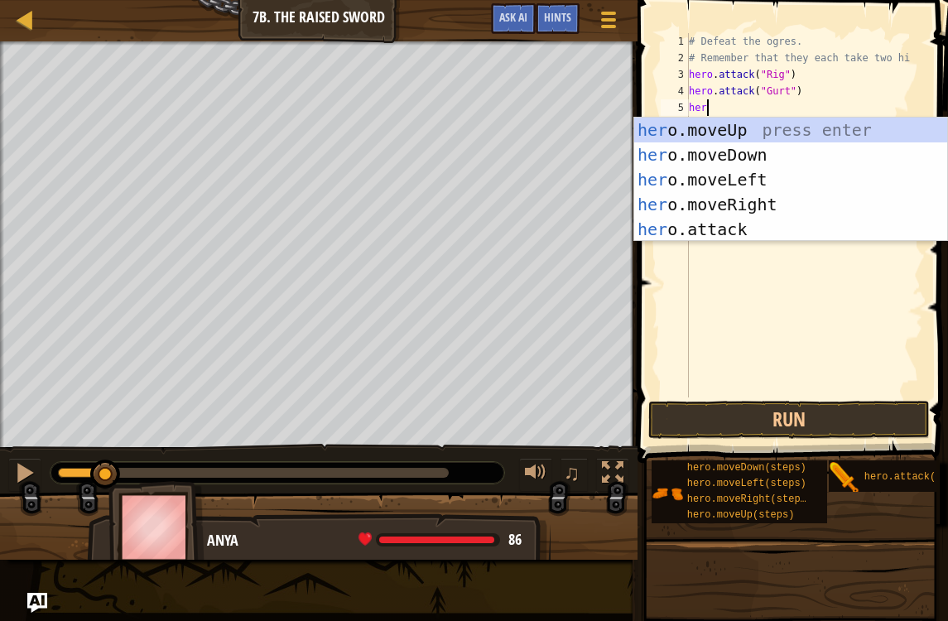
scroll to position [8, 1]
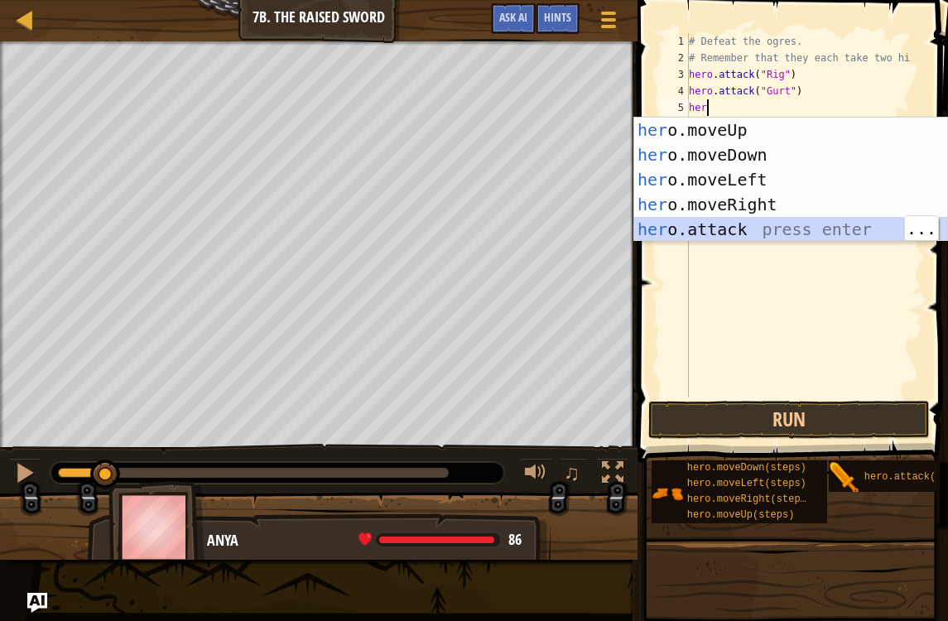
click at [745, 228] on div "her o.moveUp press enter her o.moveDown press enter her o.moveLeft press enter …" at bounding box center [790, 205] width 313 height 174
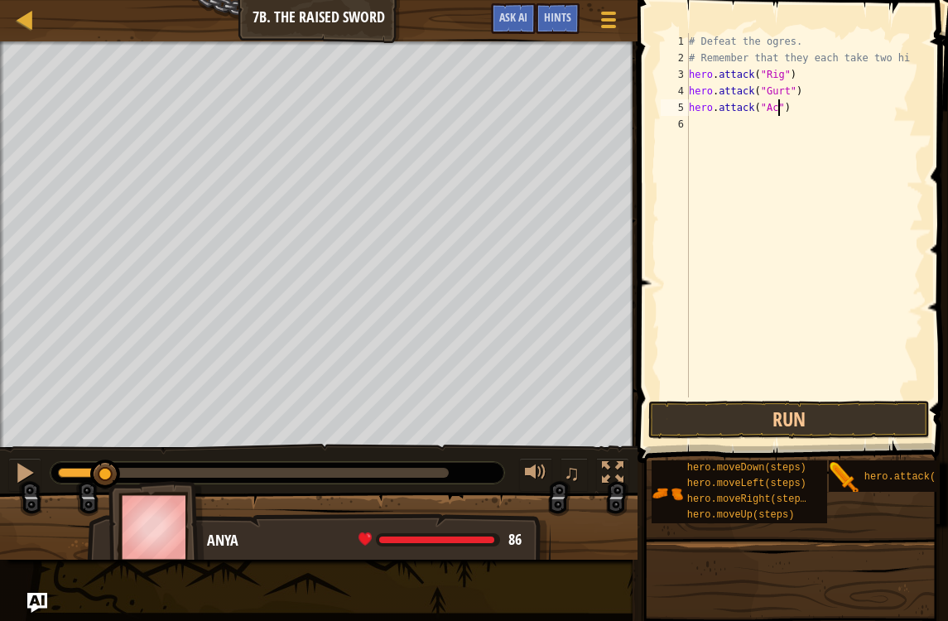
scroll to position [8, 8]
type textarea "hero.attack("Ack")"
click at [840, 428] on button "Run" at bounding box center [788, 420] width 281 height 38
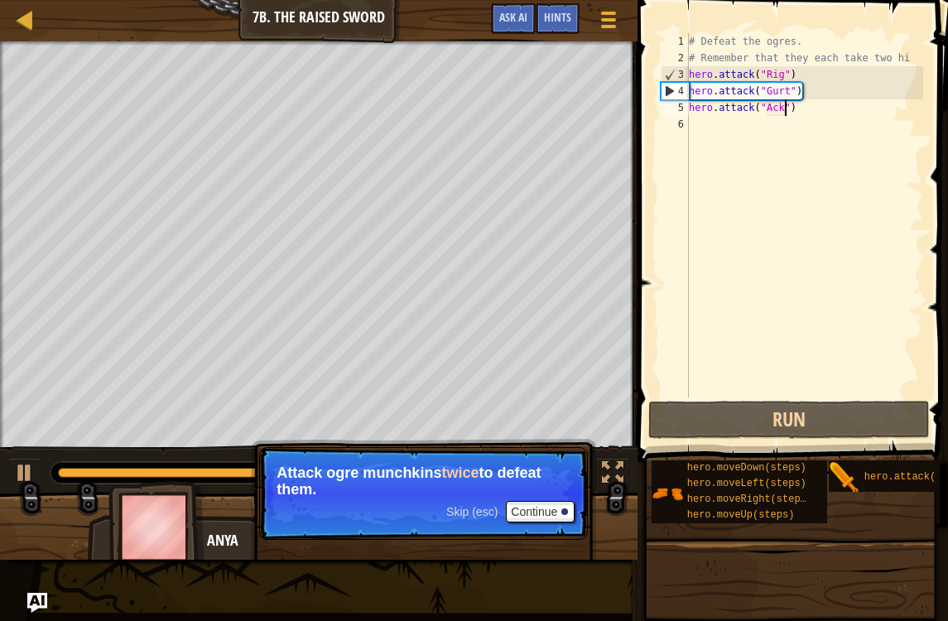
click at [550, 516] on button "Continue" at bounding box center [540, 512] width 69 height 22
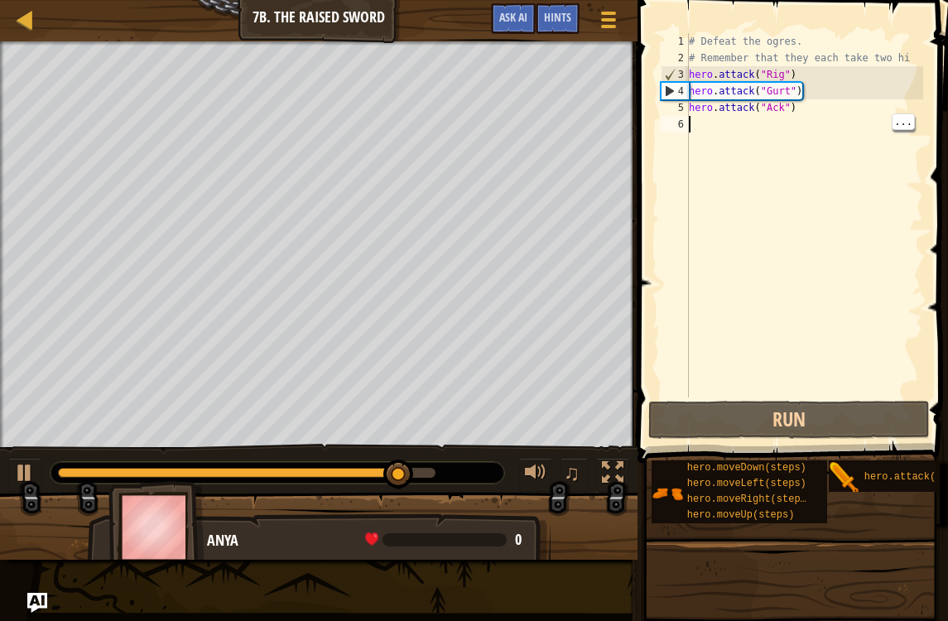
scroll to position [8, 0]
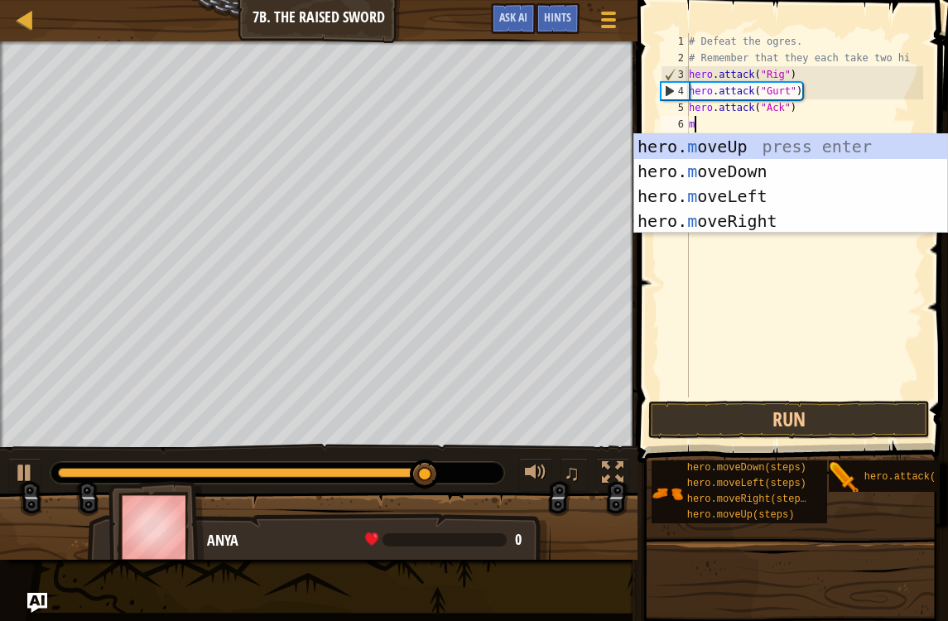
type textarea "mo"
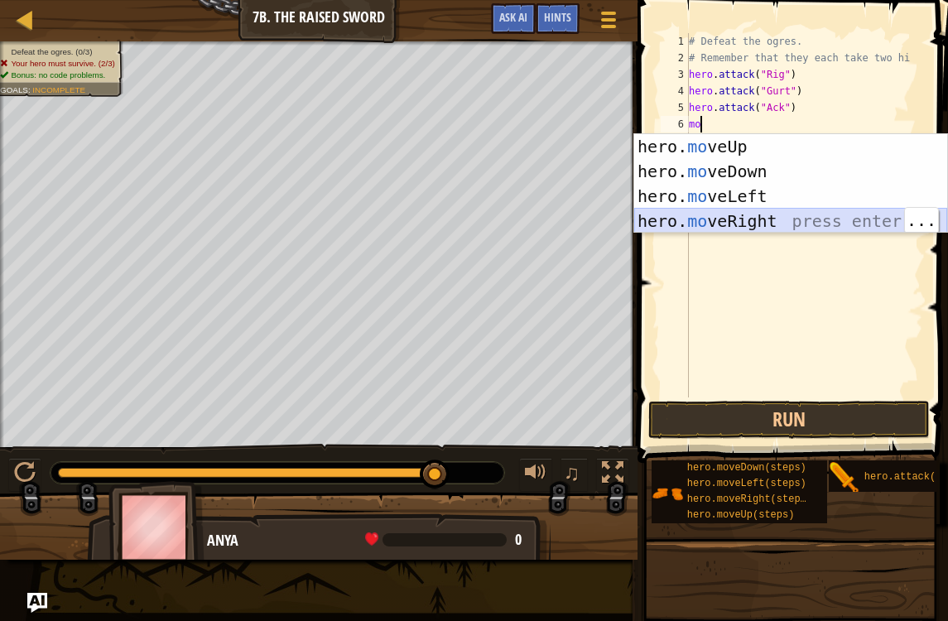
click at [741, 223] on div "hero. mo veUp press enter hero. mo veDown press enter hero. mo veLeft press ent…" at bounding box center [790, 208] width 313 height 149
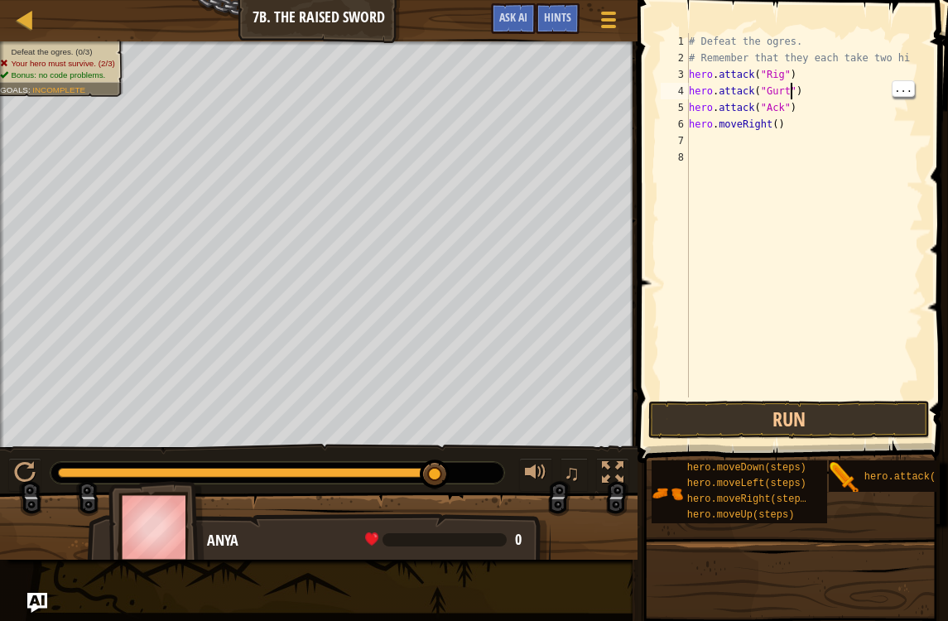
click at [790, 97] on div "# Defeat the ogres. # Remember that they each take two hi hero . attack ( "Rig"…" at bounding box center [804, 231] width 238 height 397
click at [784, 116] on div "# Defeat the ogres. # Remember that they each take two hi hero . attack ( "Rig"…" at bounding box center [804, 231] width 238 height 397
click at [805, 121] on div "# Defeat the ogres. # Remember that they each take two hi hero . attack ( "Rig"…" at bounding box center [804, 231] width 238 height 397
click at [783, 99] on div "# Defeat the ogres. # Remember that they each take two hi hero . attack ( "Rig"…" at bounding box center [804, 231] width 238 height 397
click at [766, 87] on div "# Defeat the ogres. # Remember that they each take two hi hero . attack ( "Rig"…" at bounding box center [804, 231] width 238 height 397
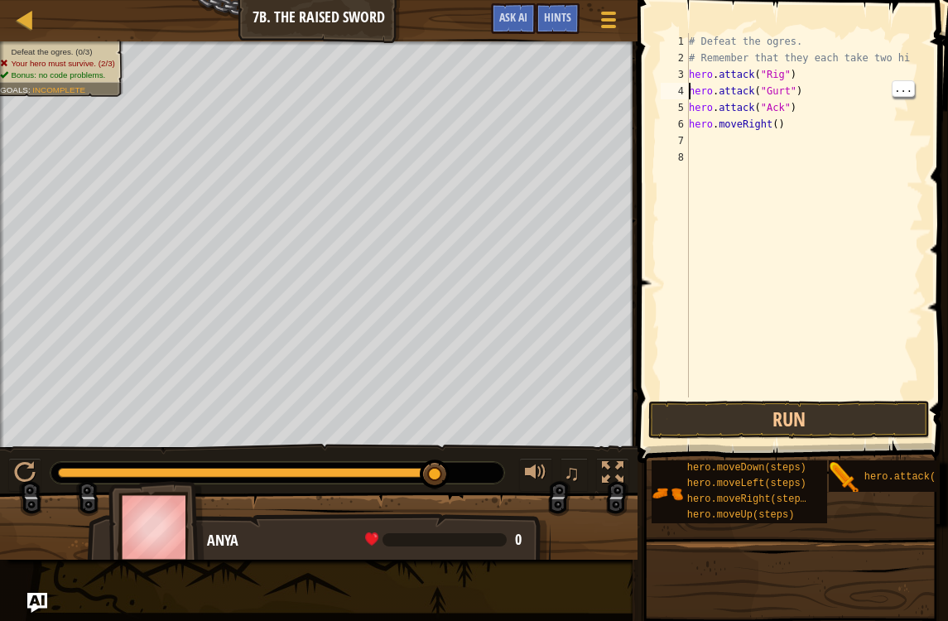
click at [689, 89] on div "4" at bounding box center [674, 91] width 28 height 17
type textarea "hero.attack("Gurt")"
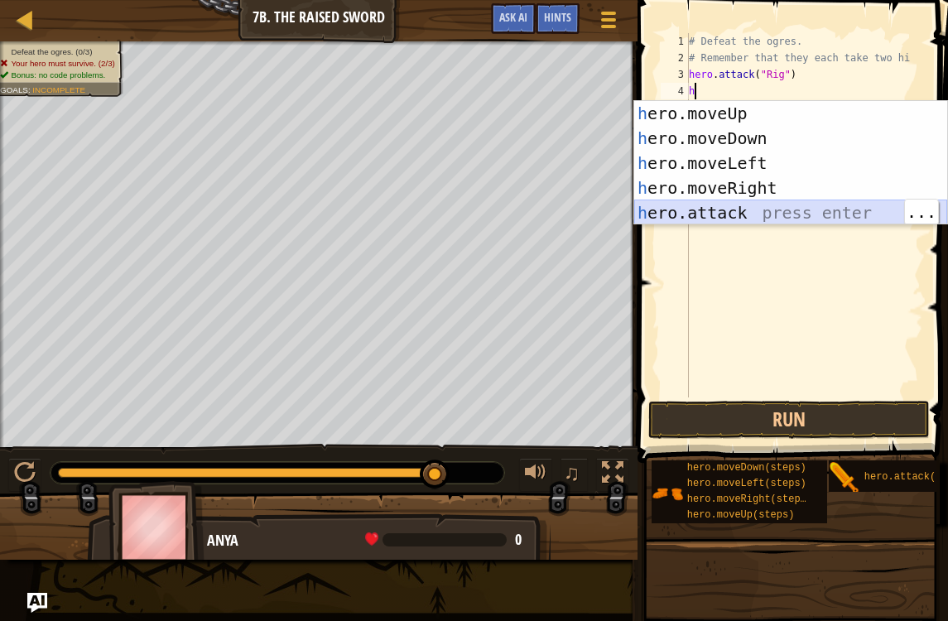
click at [733, 208] on div "h ero.moveUp press enter h ero.moveDown press enter h ero.moveLeft press enter …" at bounding box center [790, 188] width 313 height 174
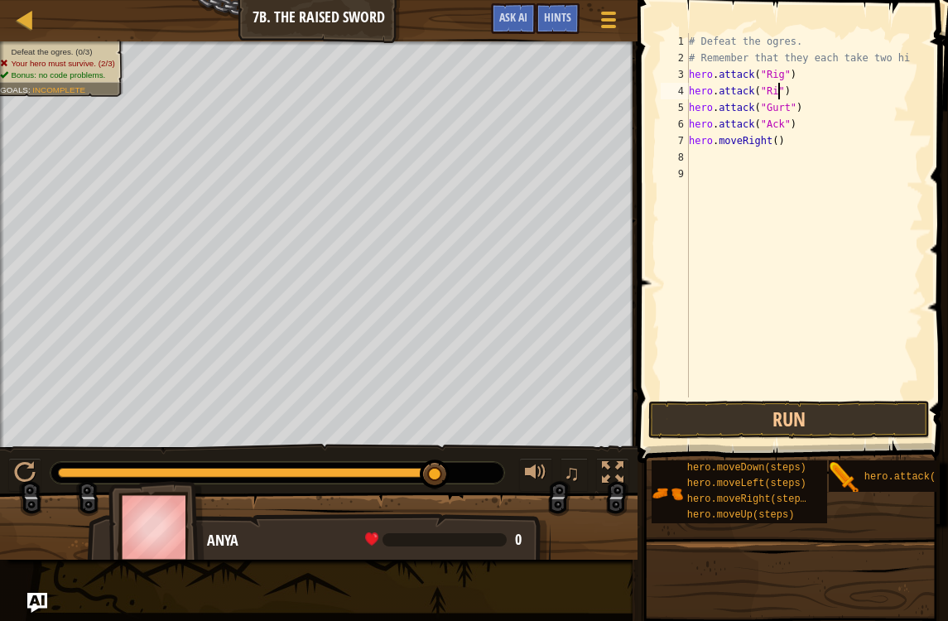
scroll to position [8, 8]
click at [684, 108] on div "5" at bounding box center [674, 107] width 28 height 17
type textarea "hero.attack("Gurt")"
type textarea "G"
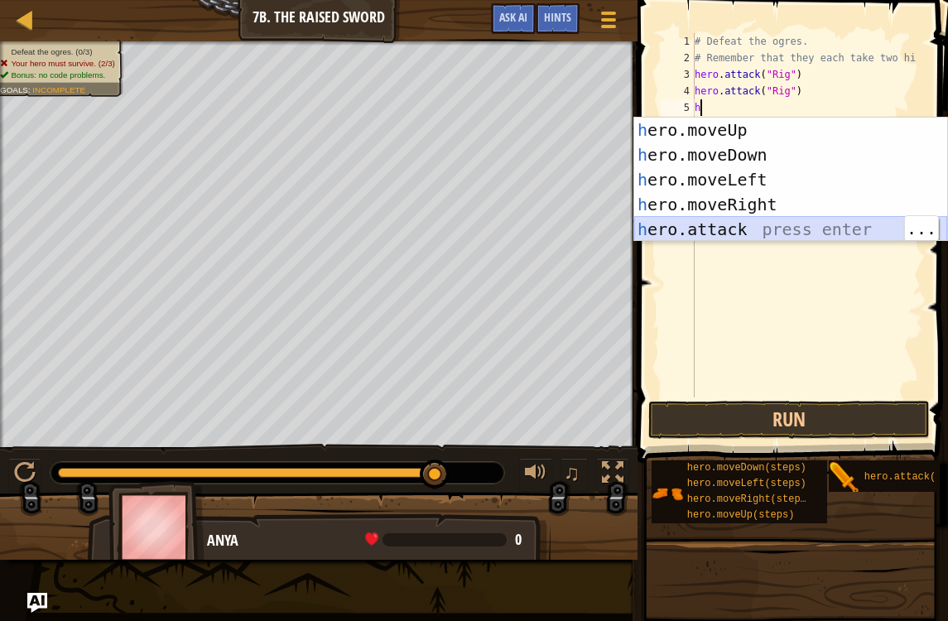
click at [721, 226] on div "h ero.moveUp press enter h ero.moveDown press enter h ero.moveLeft press enter …" at bounding box center [790, 205] width 313 height 174
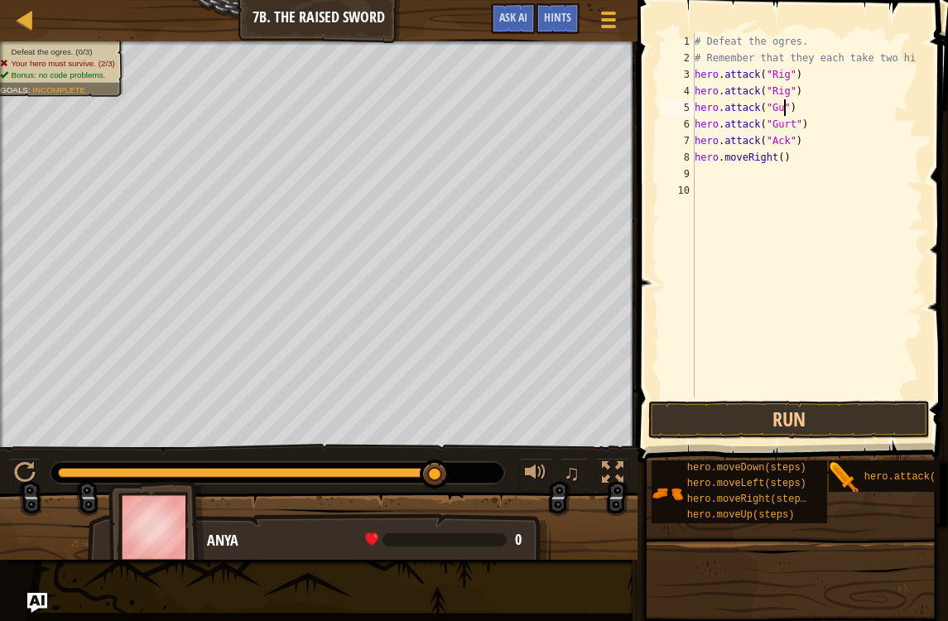
scroll to position [8, 8]
type textarea "hero.attack("Ack")"
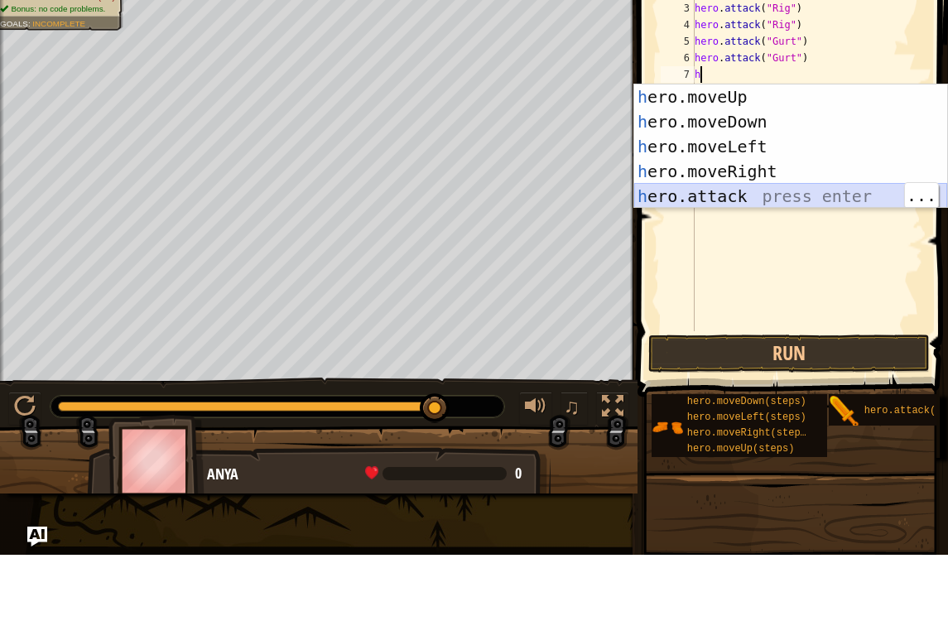
click at [762, 204] on div "h ero.moveUp press enter h ero.moveDown press enter h ero.moveLeft press enter …" at bounding box center [790, 238] width 313 height 174
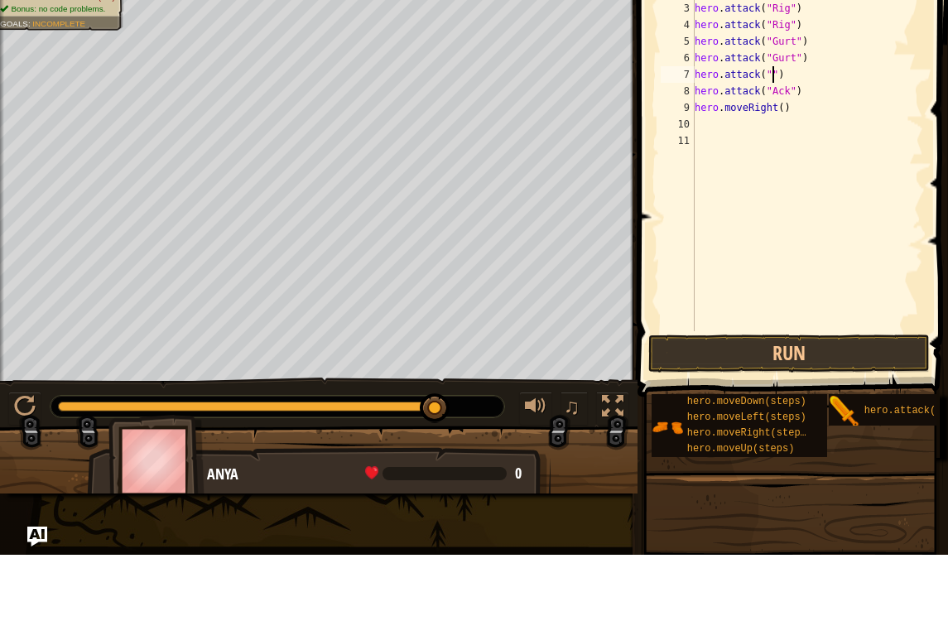
scroll to position [8, 7]
type textarea "hero.attack("Ack")"
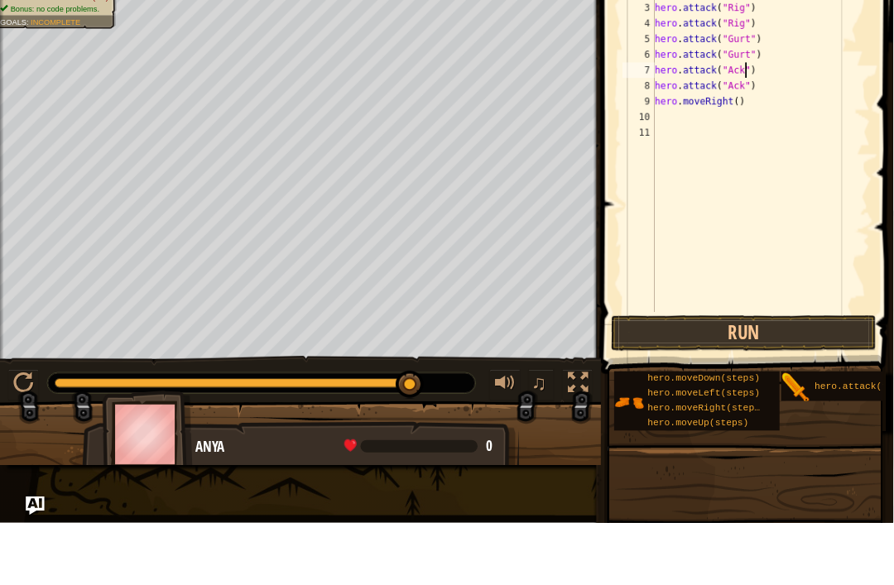
scroll to position [8, 0]
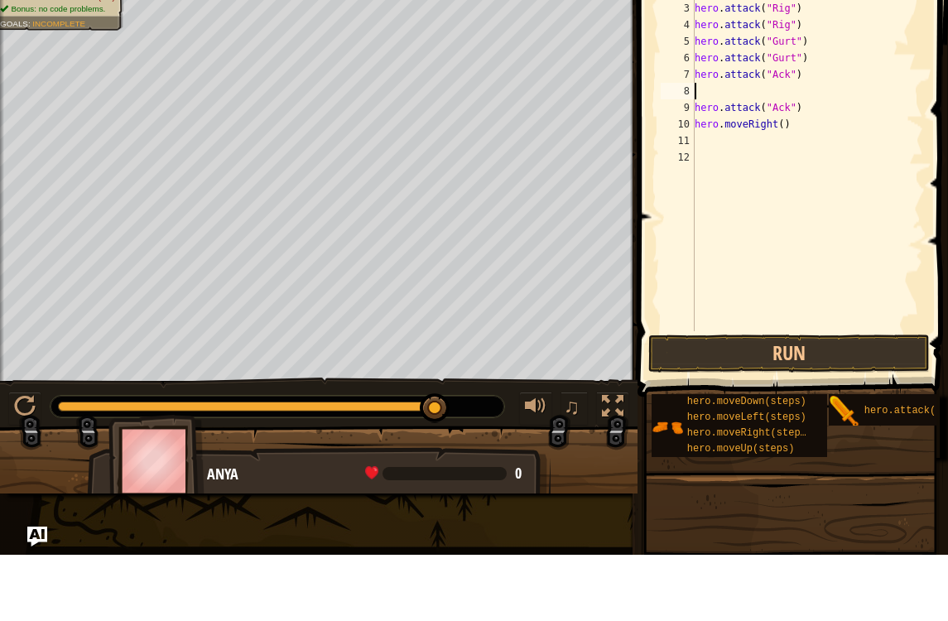
type textarea "hero.attack("Ack")"
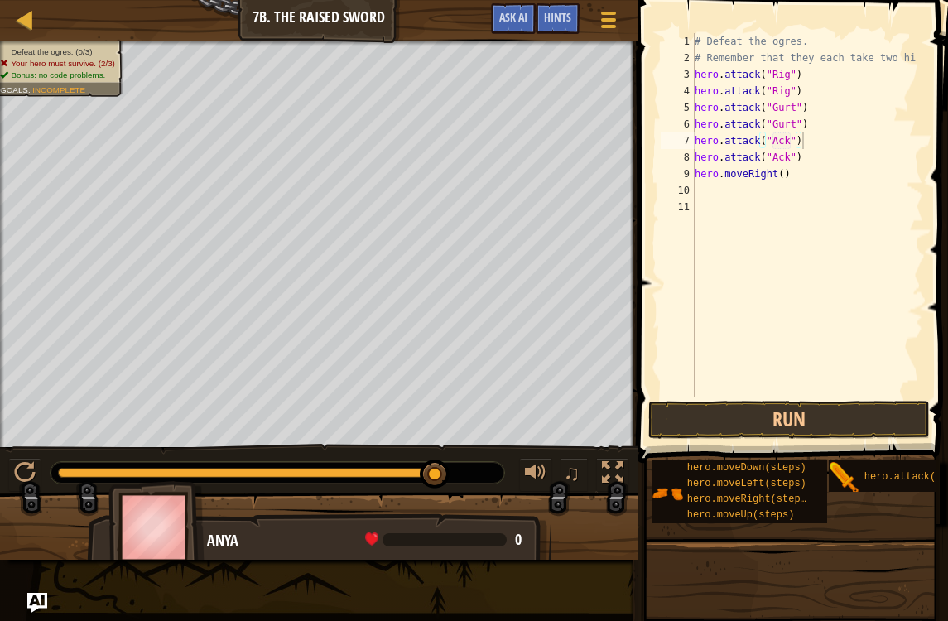
click at [824, 411] on button "Run" at bounding box center [788, 420] width 281 height 38
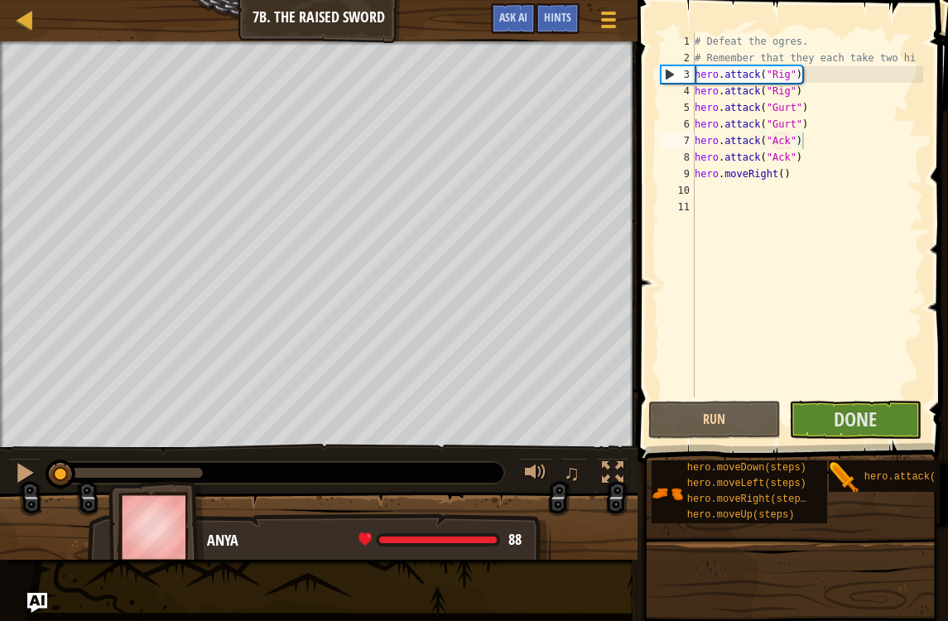
click at [24, 452] on div "♫" at bounding box center [318, 469] width 637 height 50
click at [24, 478] on div at bounding box center [25, 473] width 22 height 22
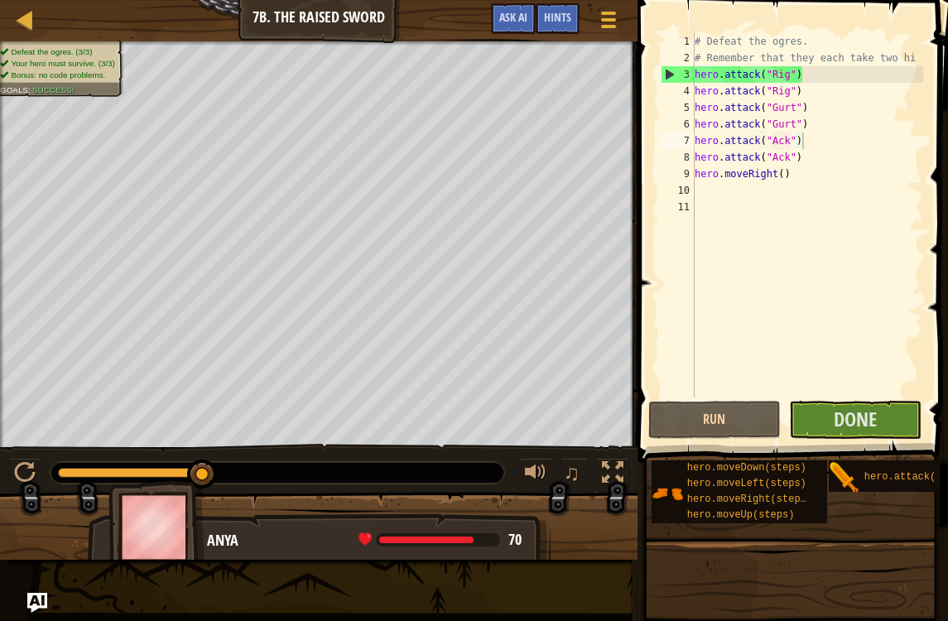
click at [837, 435] on button "Done" at bounding box center [855, 420] width 132 height 38
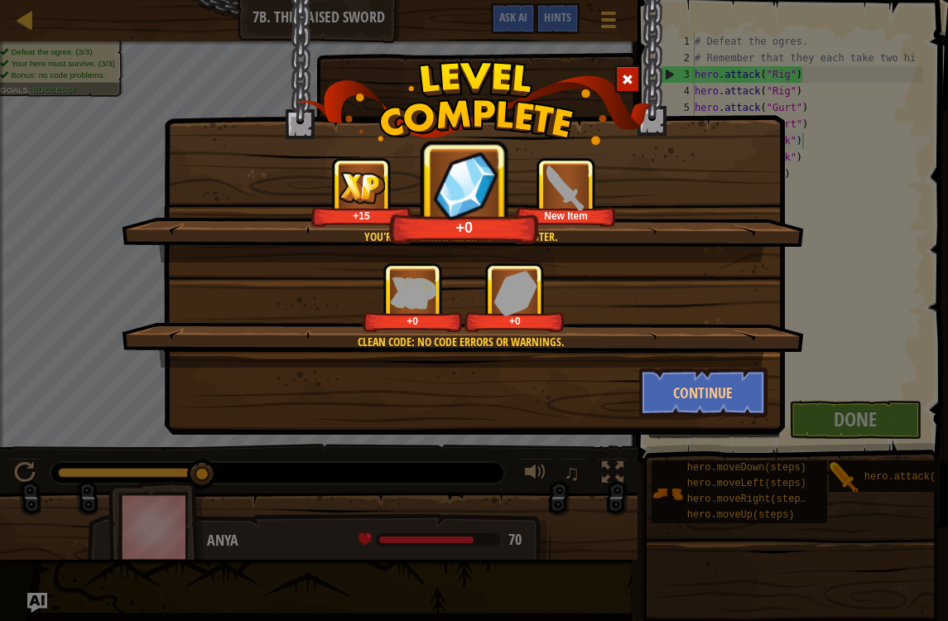
click at [732, 402] on button "Continue" at bounding box center [703, 392] width 128 height 50
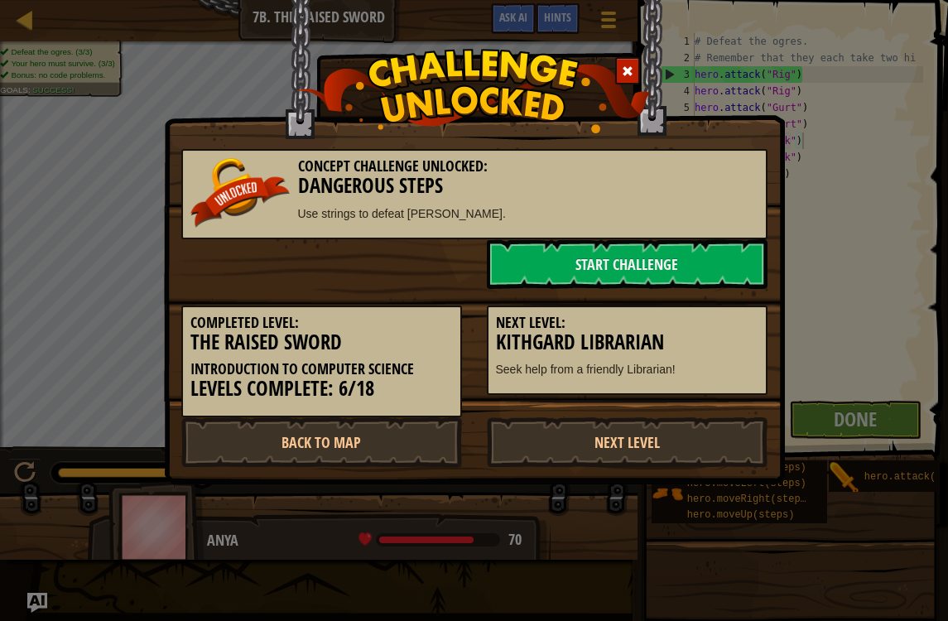
click at [692, 443] on link "Next Level" at bounding box center [627, 442] width 281 height 50
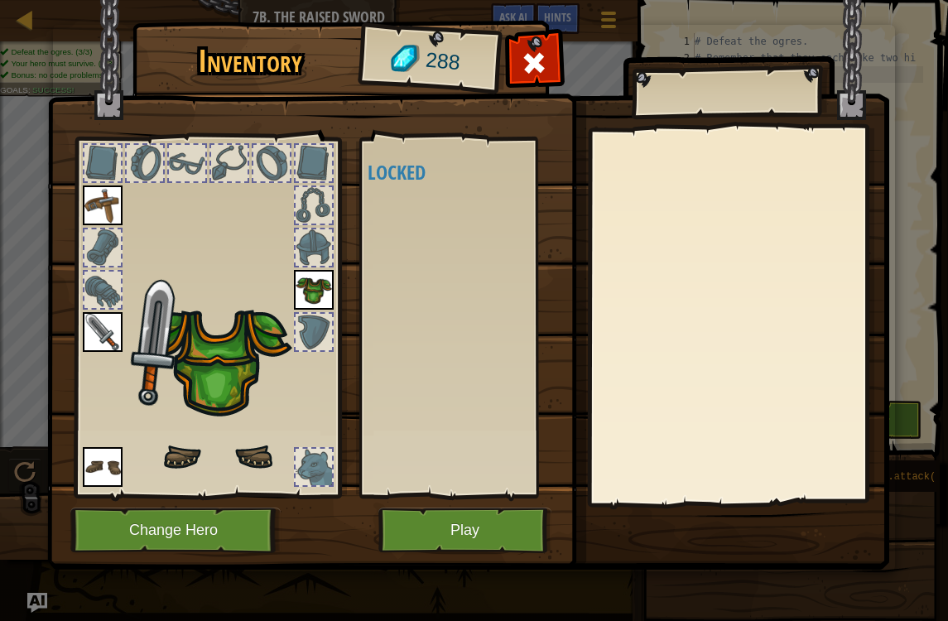
click at [676, 444] on div at bounding box center [738, 316] width 292 height 372
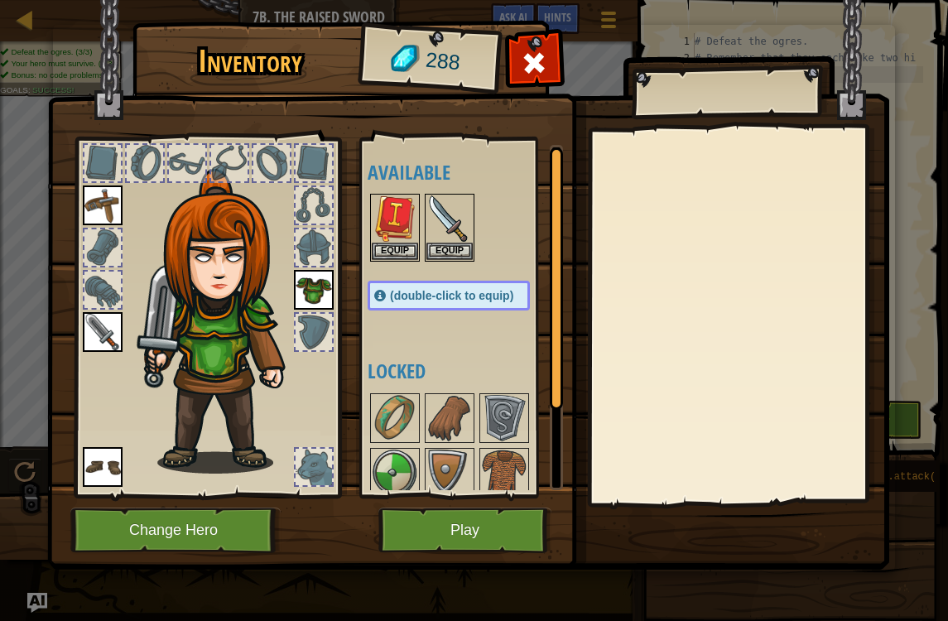
click at [506, 518] on button "Play" at bounding box center [464, 530] width 173 height 46
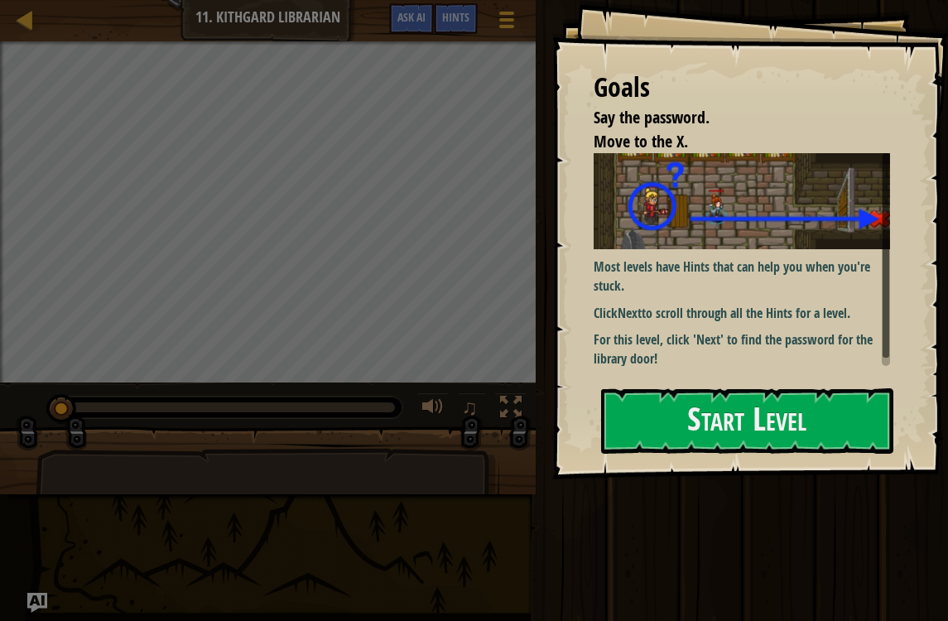
click at [712, 417] on button "Start Level" at bounding box center [747, 420] width 292 height 65
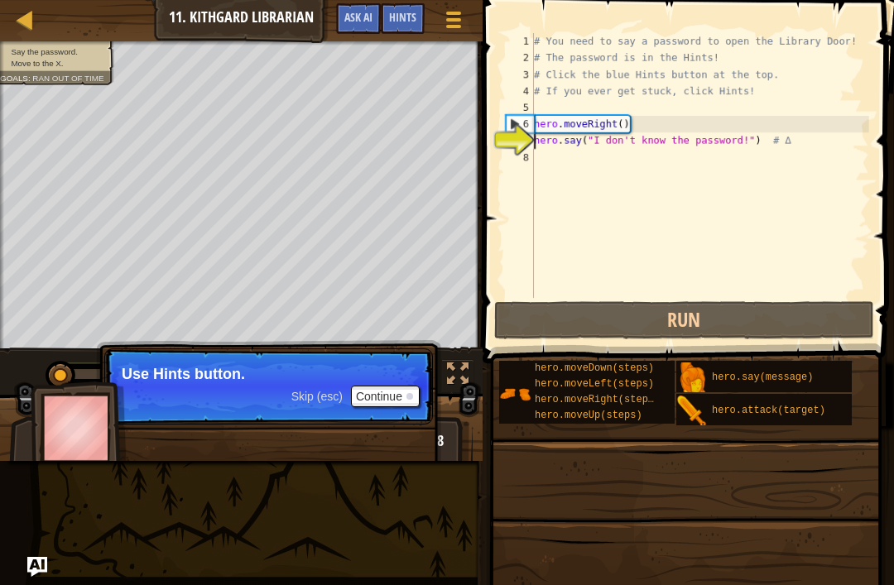
type textarea "# If you ever get stuck, click Hints!"
click at [602, 108] on div "# You need to say a password to open the Library Door! # The password is in the…" at bounding box center [700, 182] width 339 height 298
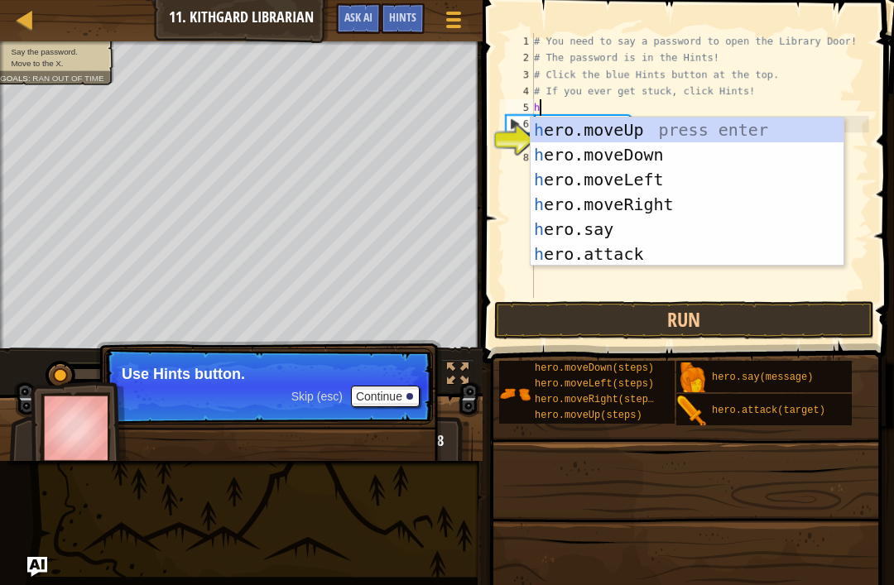
scroll to position [8, 0]
type textarea "her"
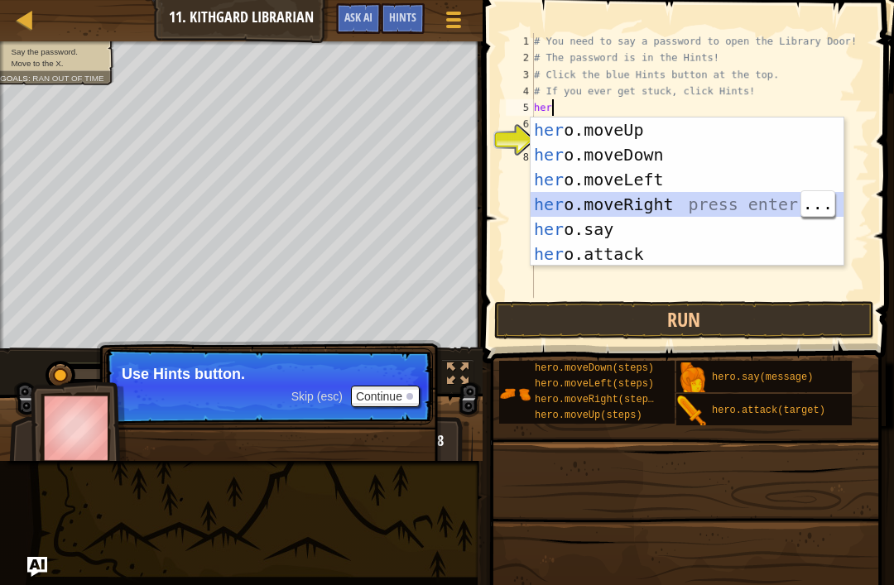
click at [684, 208] on div "her o.moveUp press enter her o.moveDown press enter her o.moveLeft press enter …" at bounding box center [687, 217] width 313 height 199
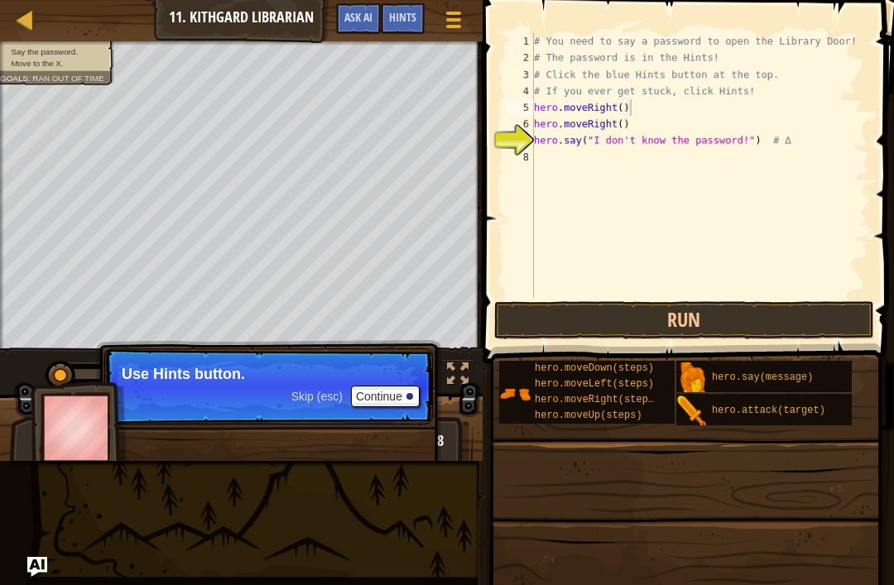
click at [800, 323] on button "Run" at bounding box center [684, 320] width 380 height 38
type textarea "h"
click at [656, 318] on button "Run" at bounding box center [684, 320] width 380 height 38
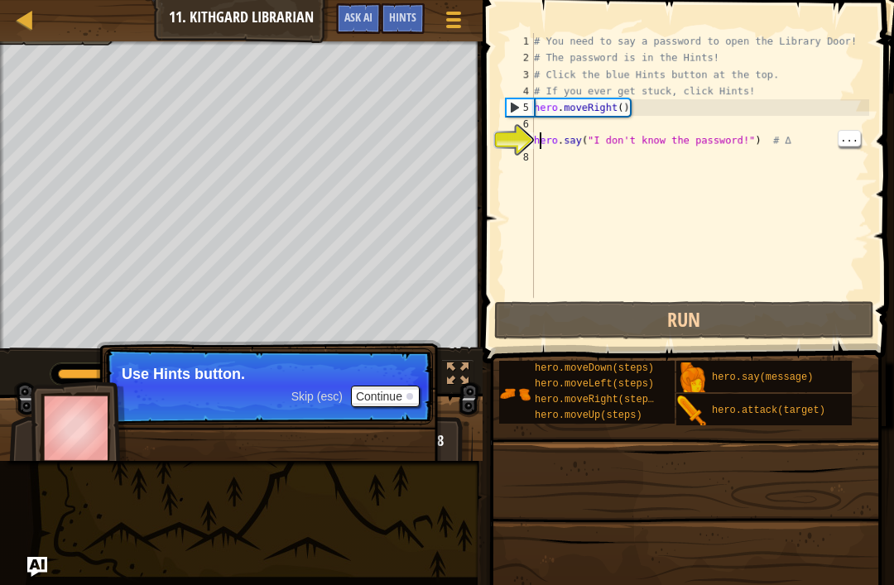
click at [540, 142] on div "# You need to say a password to open the Library Door! # The password is in the…" at bounding box center [700, 182] width 339 height 298
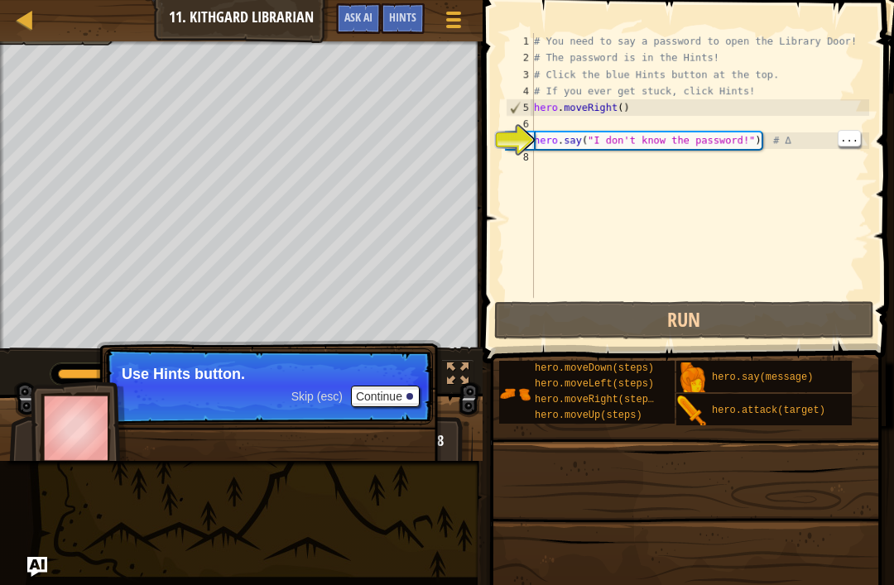
click at [533, 140] on div "7" at bounding box center [520, 140] width 27 height 17
click at [525, 142] on div "7" at bounding box center [520, 140] width 27 height 17
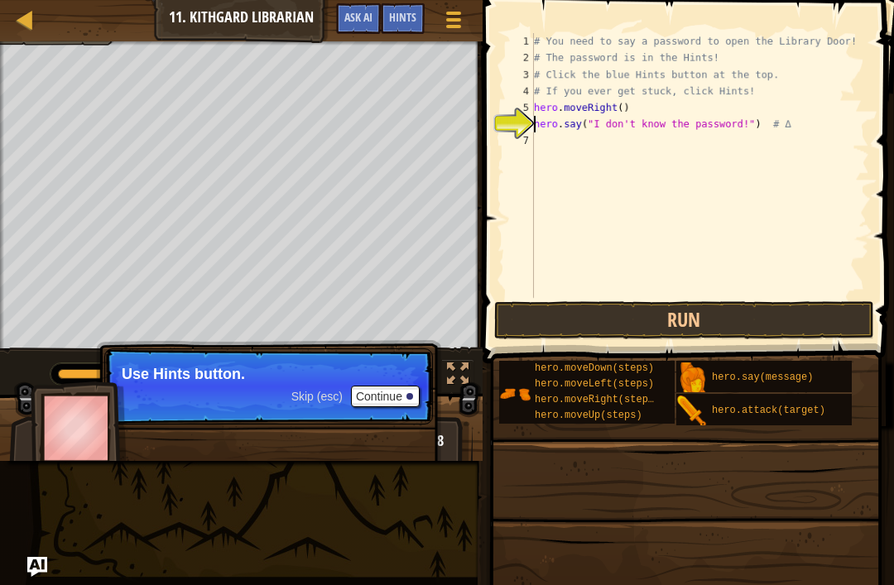
click at [708, 313] on button "Run" at bounding box center [684, 320] width 380 height 38
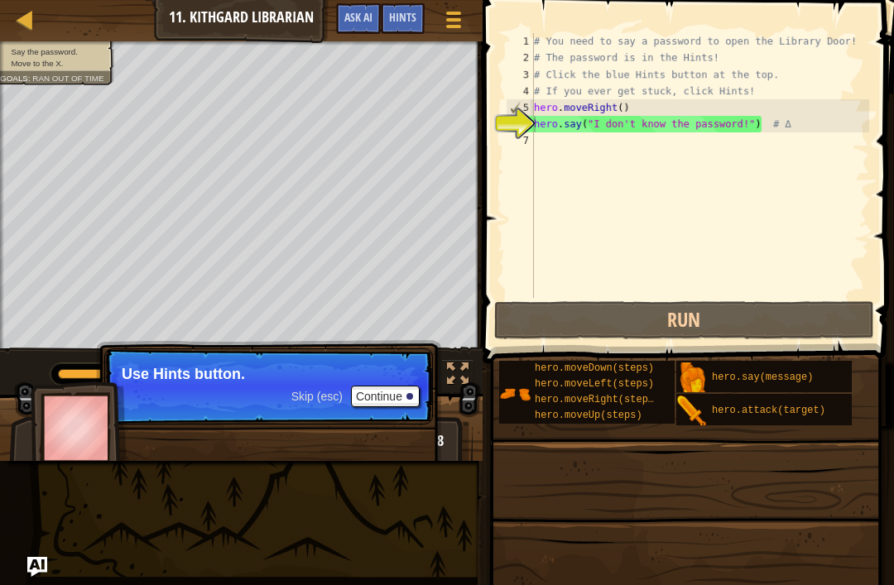
click at [748, 319] on button "Run" at bounding box center [684, 320] width 380 height 38
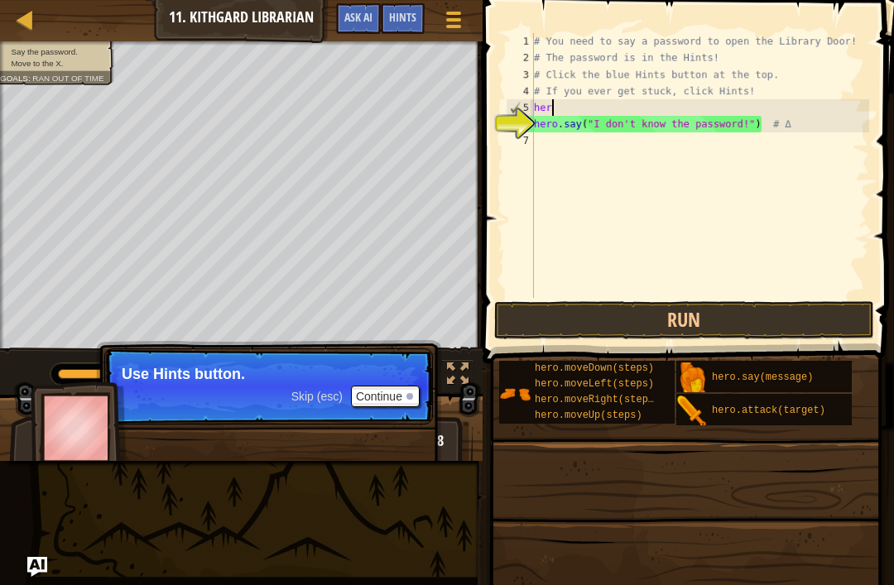
type textarea "h"
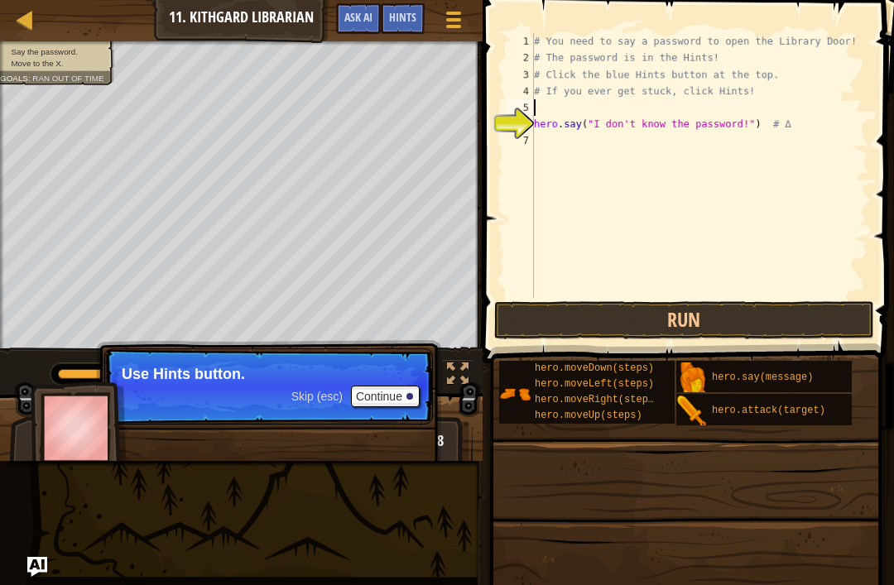
type textarea "hero.say("I don't know the password!") # ∆"
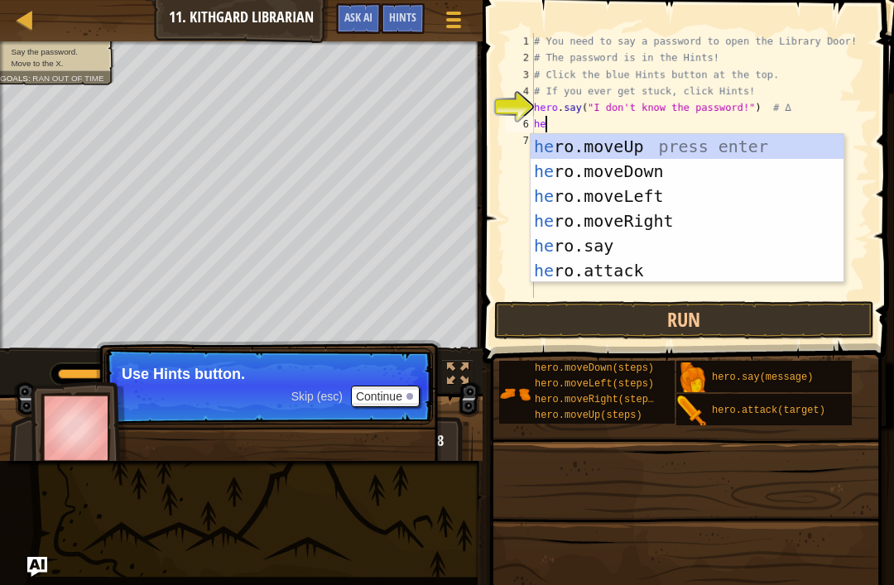
type textarea "hero"
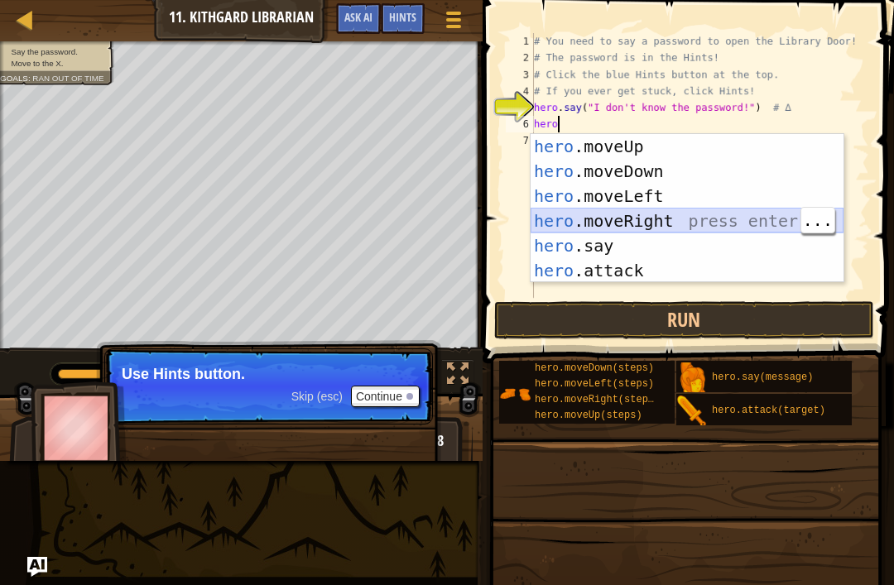
click at [674, 218] on div "hero .moveUp press enter hero .moveDown press enter hero .moveLeft press enter …" at bounding box center [687, 233] width 313 height 199
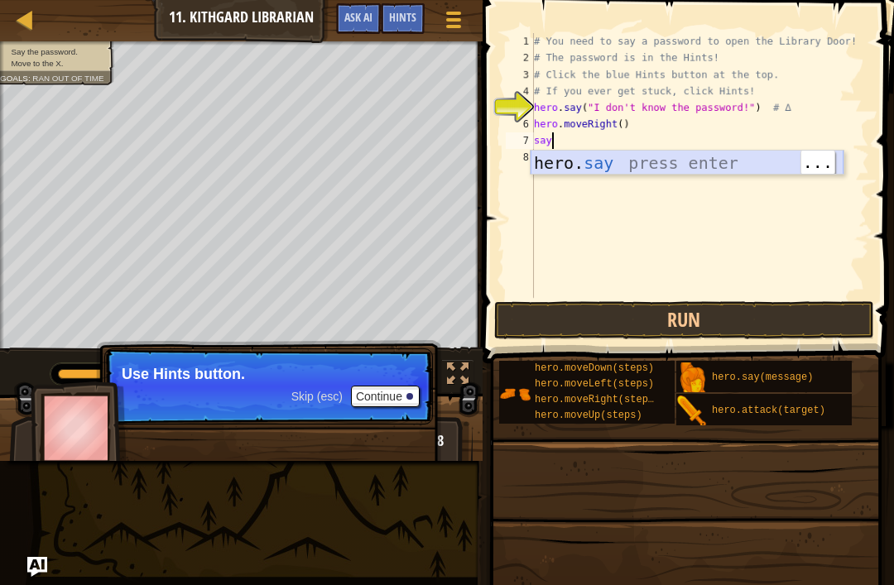
click at [593, 161] on div "hero. say press enter" at bounding box center [687, 188] width 313 height 74
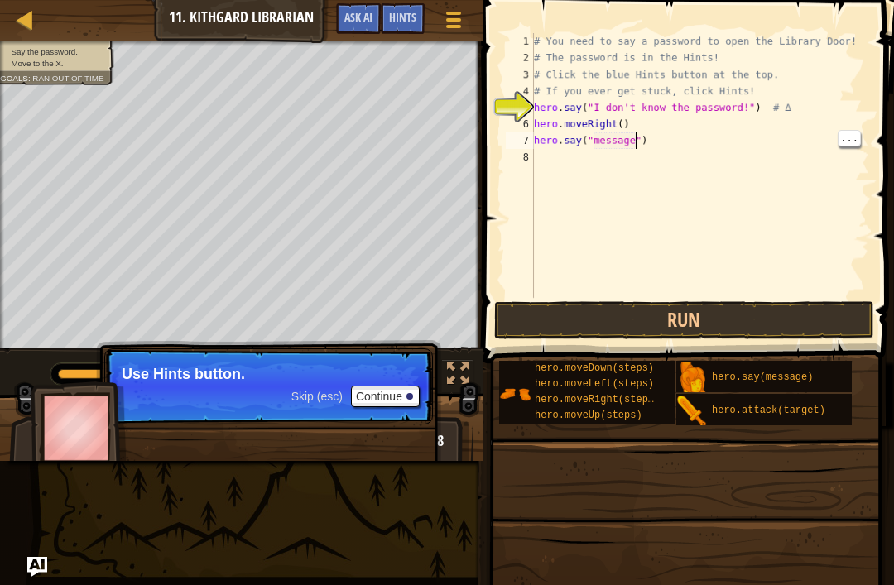
click at [633, 144] on div "# You need to say a password to open the Library Door! # The password is in the…" at bounding box center [700, 182] width 339 height 298
type textarea "hero.say("hush")"
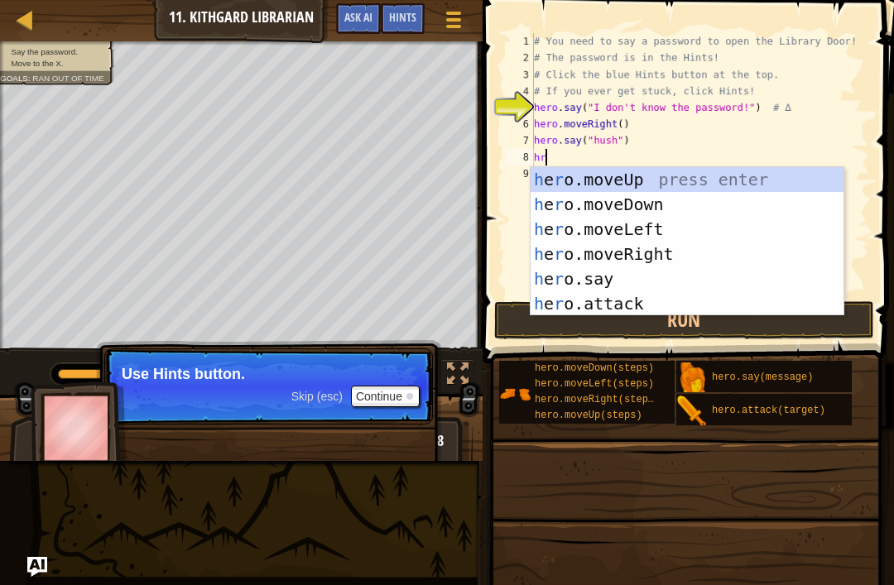
type textarea "hrr"
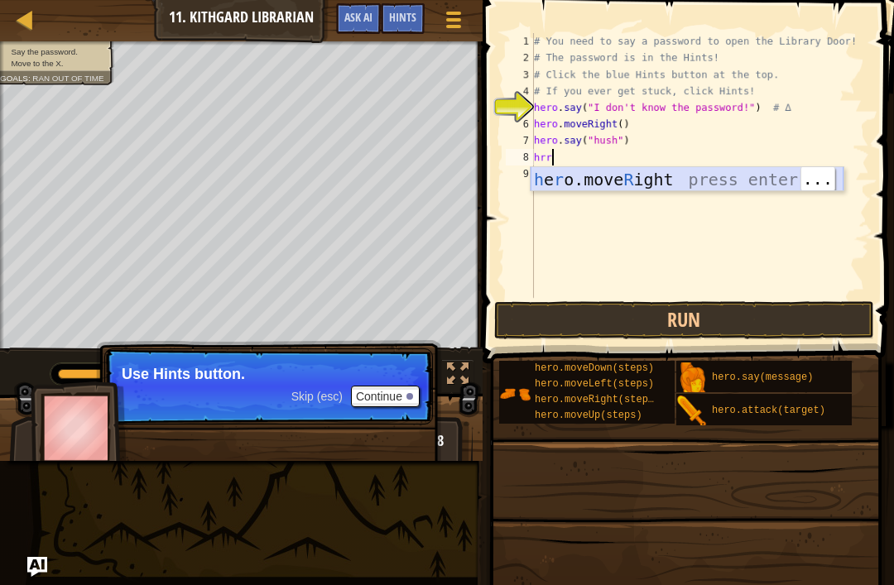
click at [621, 189] on div "h e r o.move R ight press enter" at bounding box center [687, 204] width 313 height 74
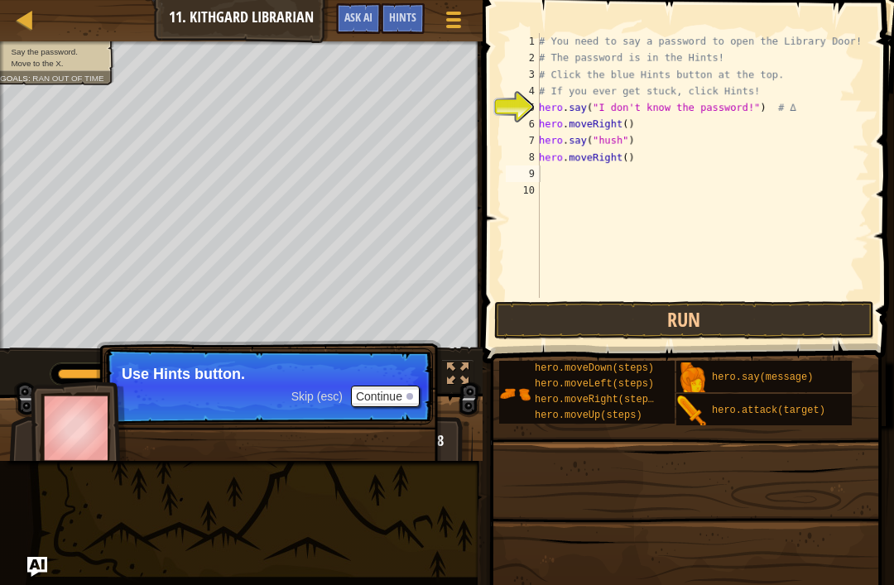
click at [733, 327] on button "Run" at bounding box center [684, 320] width 380 height 38
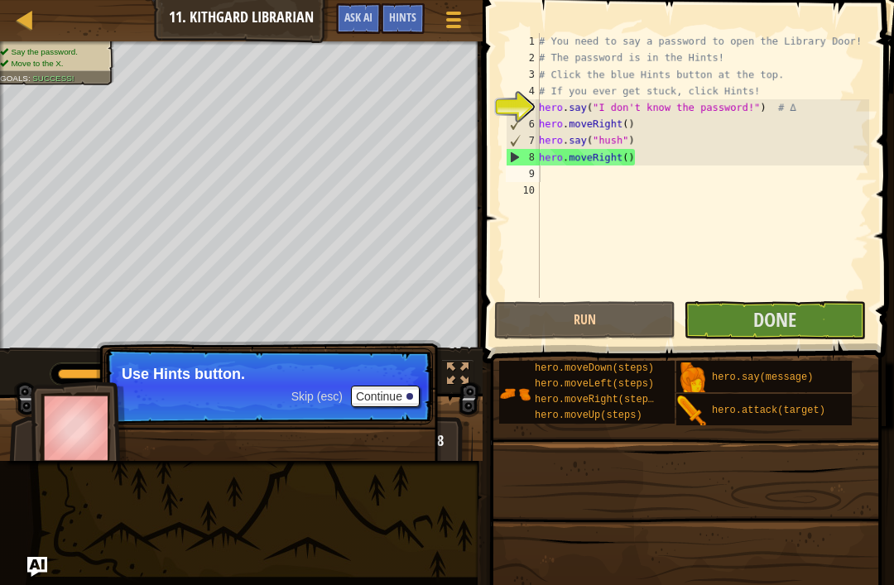
click at [798, 315] on button "Done" at bounding box center [774, 320] width 181 height 38
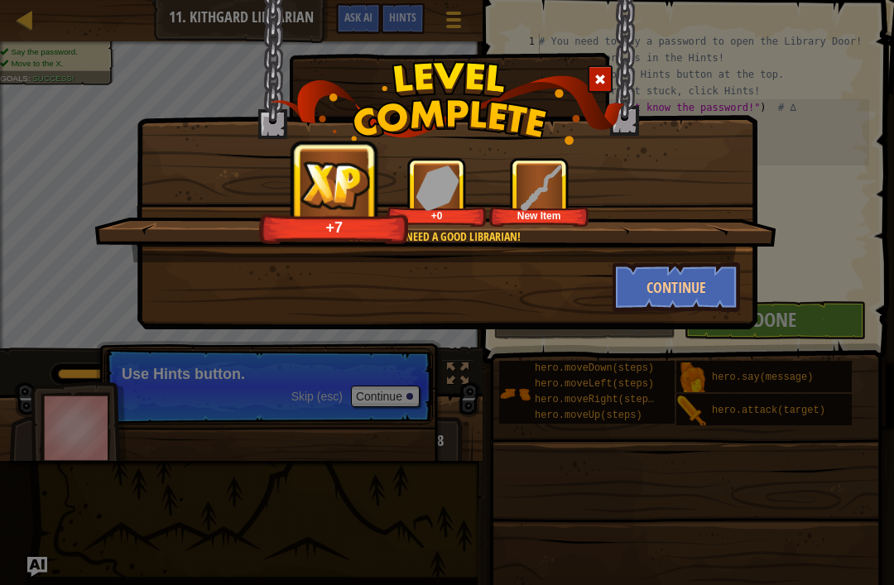
click at [602, 75] on span at bounding box center [600, 80] width 12 height 12
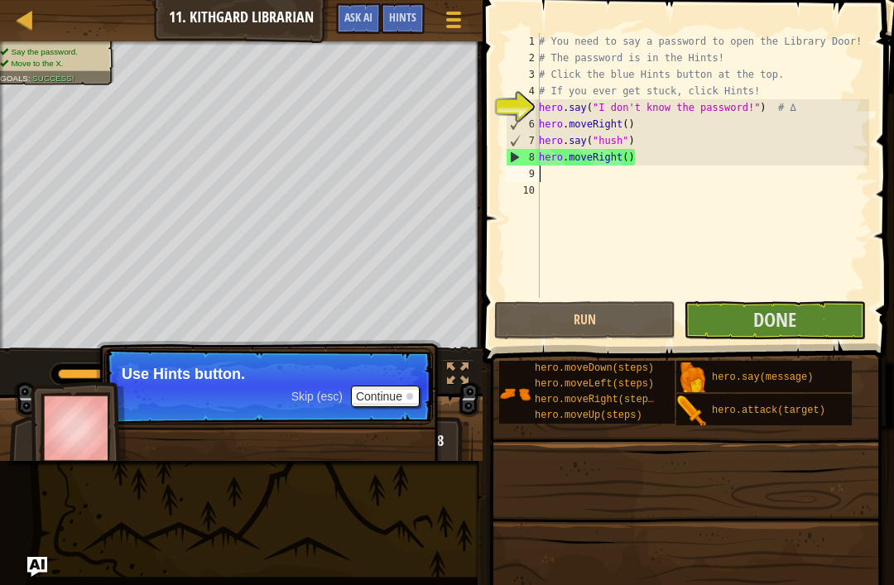
click at [823, 328] on button "Done" at bounding box center [774, 320] width 181 height 38
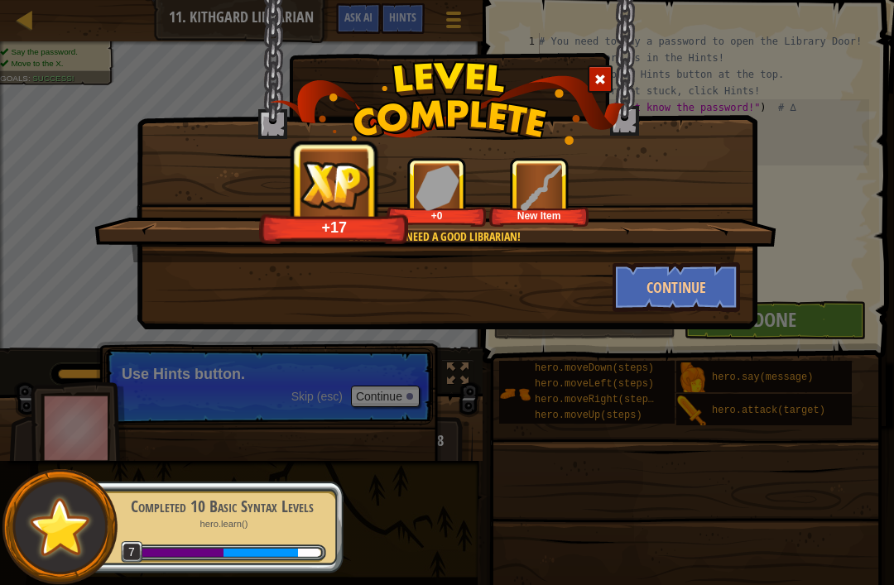
click at [664, 302] on button "Continue" at bounding box center [676, 287] width 128 height 50
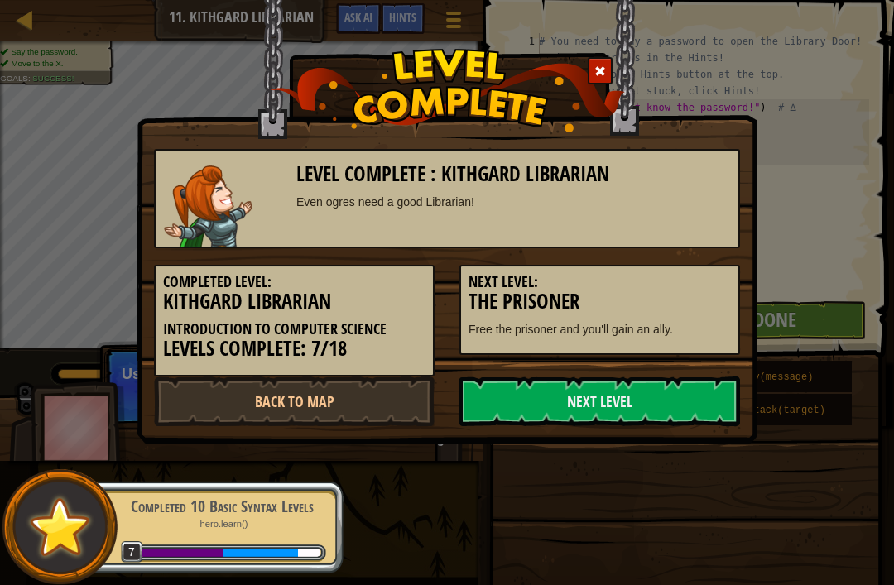
click at [611, 410] on link "Next Level" at bounding box center [599, 402] width 281 height 50
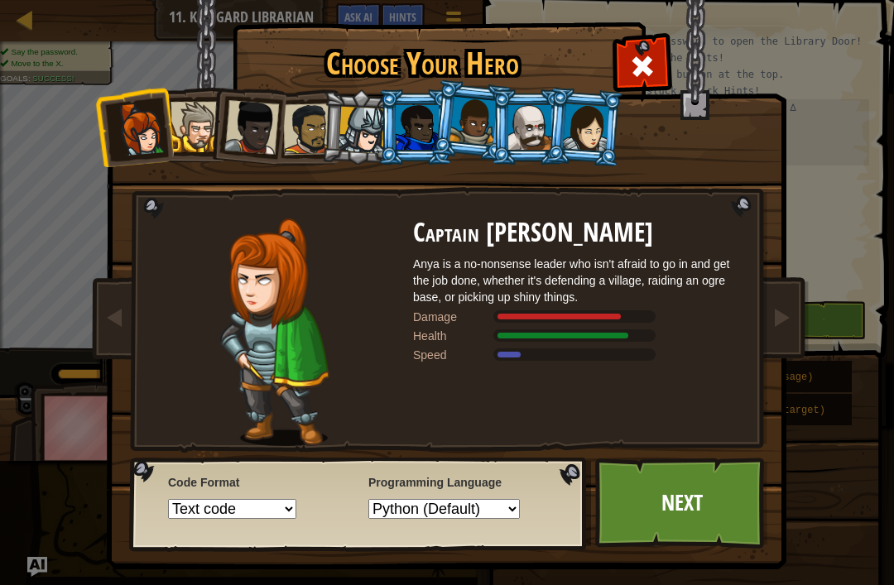
click at [723, 506] on link "Next" at bounding box center [681, 503] width 173 height 91
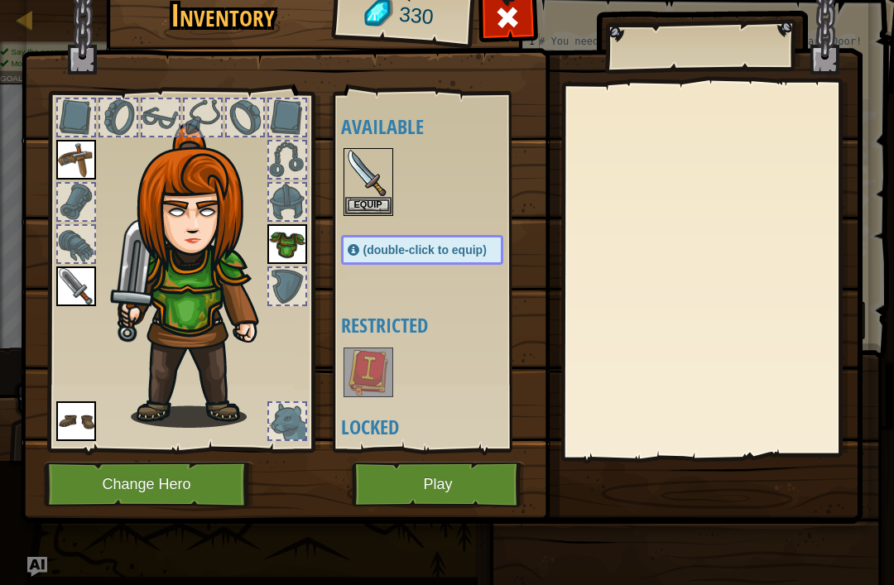
click at [448, 492] on button "Play" at bounding box center [438, 485] width 173 height 46
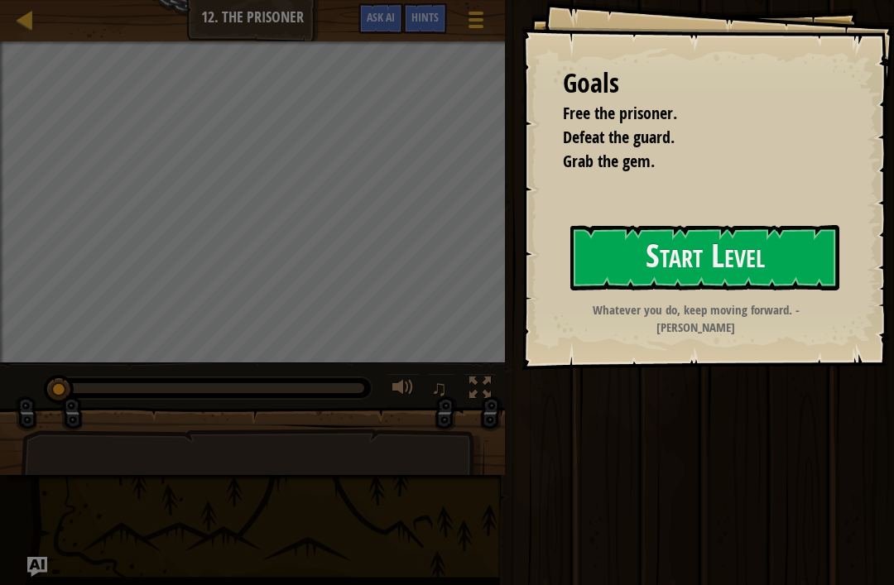
click at [601, 277] on button "Start Level" at bounding box center [704, 257] width 269 height 65
